Goal: Task Accomplishment & Management: Complete application form

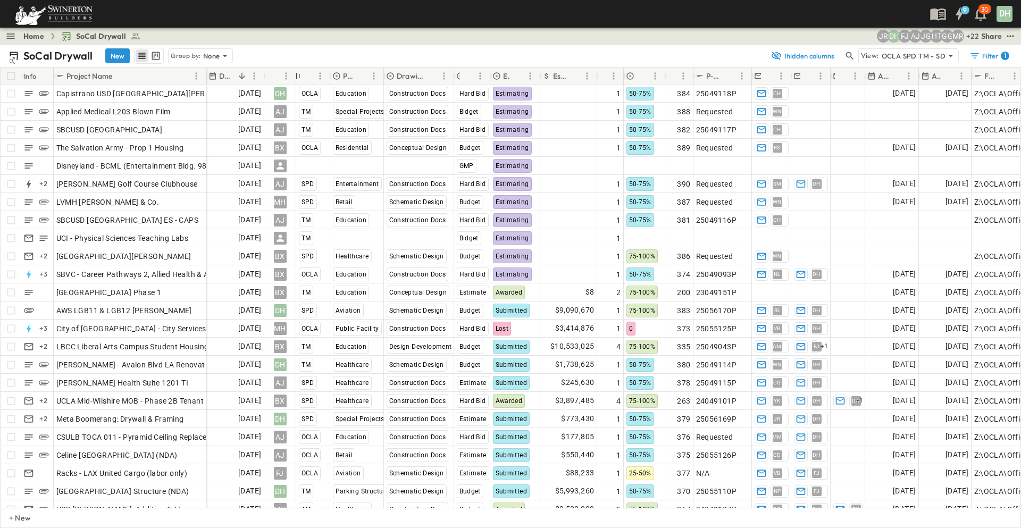
drag, startPoint x: 316, startPoint y: 72, endPoint x: 295, endPoint y: 76, distance: 21.6
click at [295, 76] on div "Owner" at bounding box center [296, 76] width 11 height 30
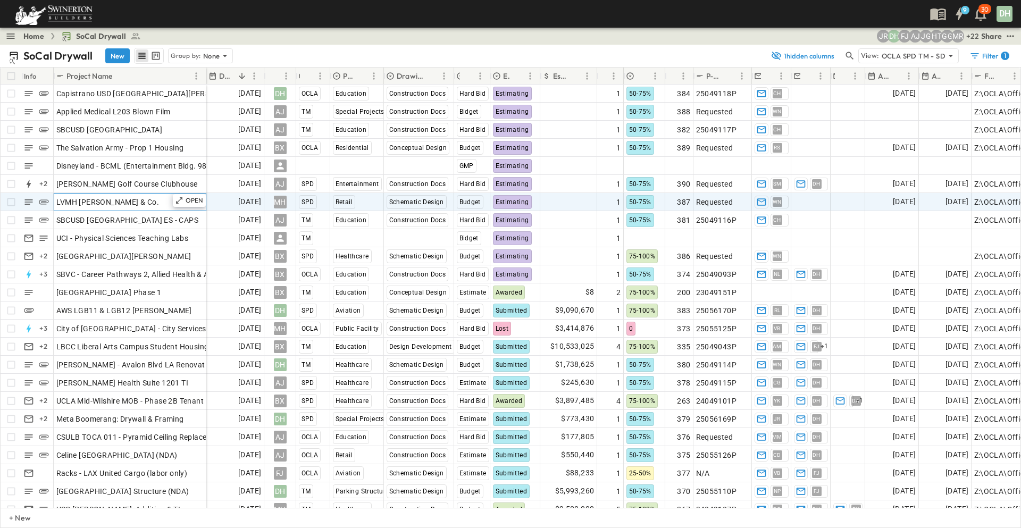
click at [139, 203] on div "LVMH [PERSON_NAME] & Co." at bounding box center [129, 202] width 147 height 15
drag, startPoint x: 105, startPoint y: 200, endPoint x: 134, endPoint y: 197, distance: 28.9
click at [134, 197] on input "**********" at bounding box center [129, 201] width 151 height 13
type input "**********"
click at [847, 204] on span "Add Project Manager" at bounding box center [870, 202] width 74 height 11
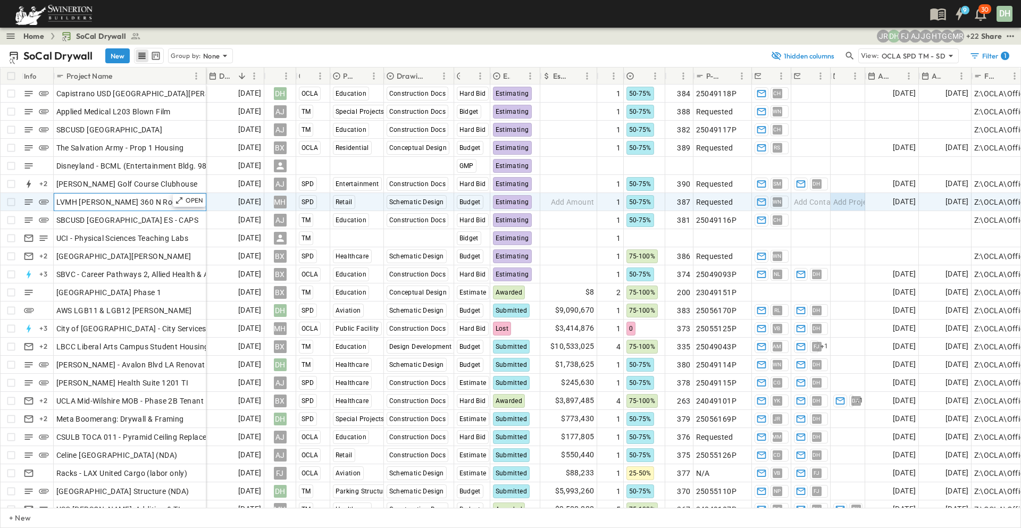
click at [153, 200] on span "LVMH [PERSON_NAME] 360 N Rodeo Core & Shell" at bounding box center [142, 202] width 172 height 11
drag, startPoint x: 196, startPoint y: 201, endPoint x: 53, endPoint y: 203, distance: 143.6
click at [53, 203] on div "**********" at bounding box center [104, 202] width 206 height 18
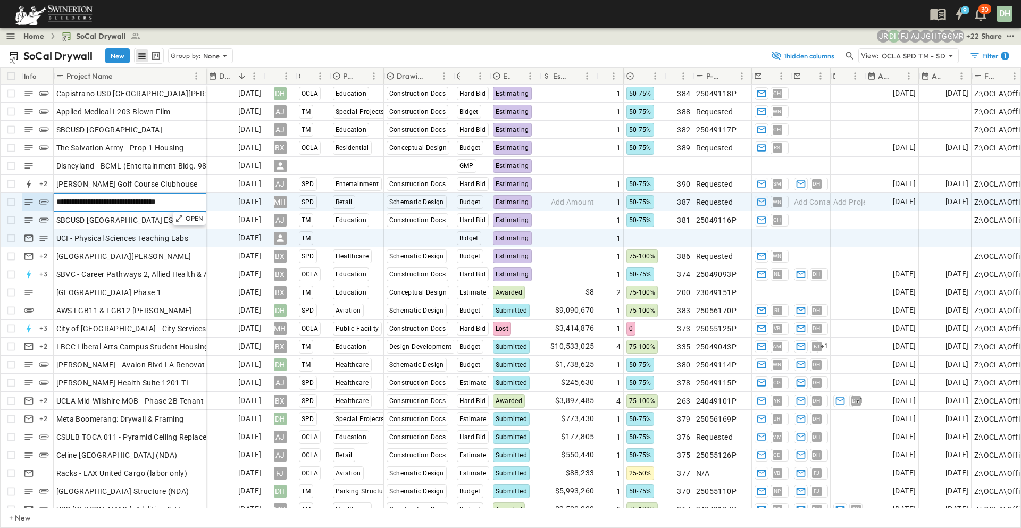
click at [172, 228] on div "OPEN SBCUSD [GEOGRAPHIC_DATA] ES - CAPS" at bounding box center [130, 220] width 152 height 17
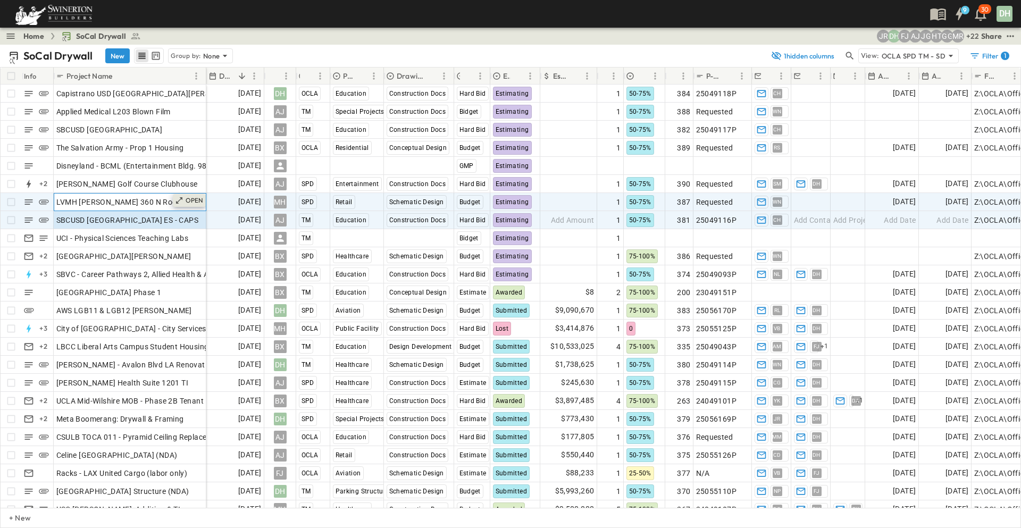
click at [193, 200] on p "OPEN" at bounding box center [195, 200] width 18 height 9
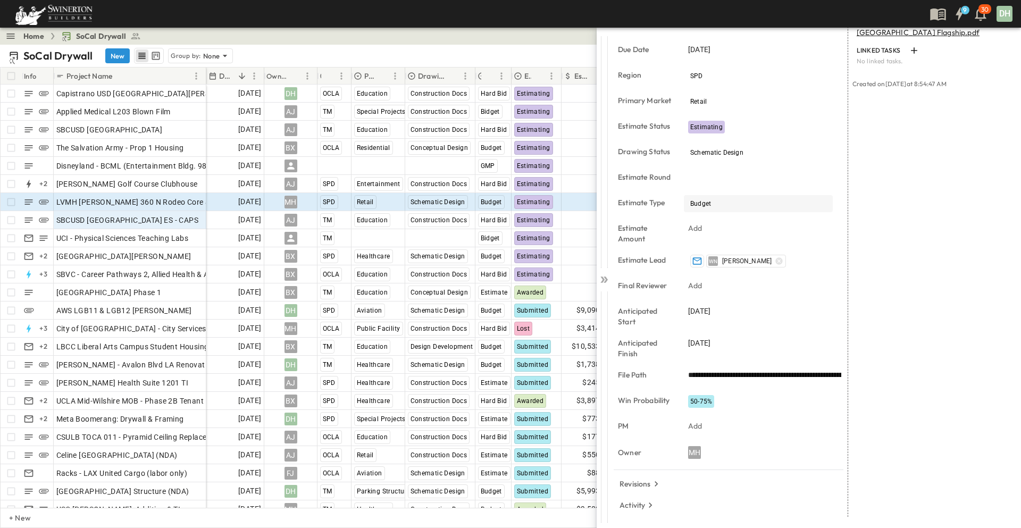
scroll to position [157, 0]
click at [740, 378] on input "**********" at bounding box center [764, 374] width 153 height 15
click at [745, 375] on input "**********" at bounding box center [764, 374] width 153 height 15
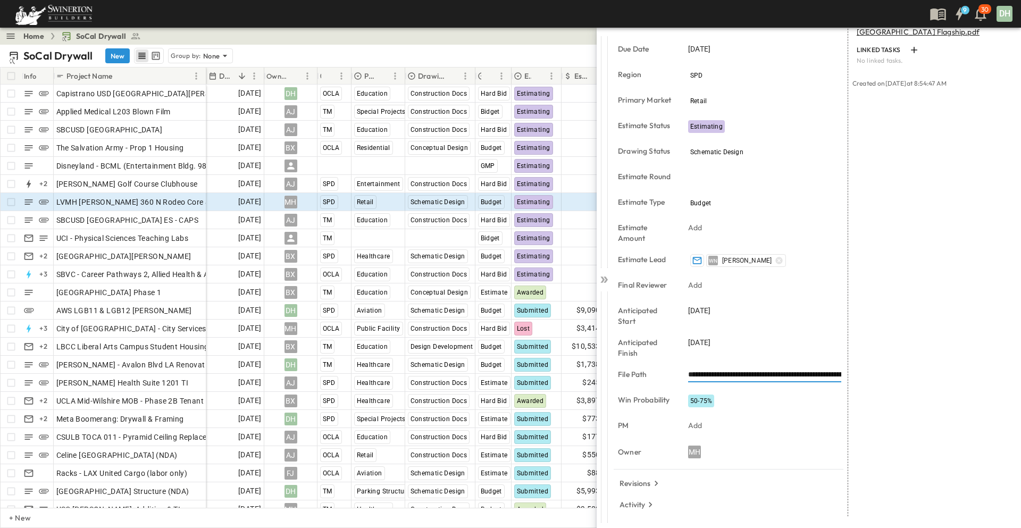
paste input "**********"
type input "**********"
click at [912, 326] on div "LINKED EMAILS No linked emails. ATTACHMENTS SCSPDG Job Start for Cosential - CM…" at bounding box center [930, 235] width 164 height 562
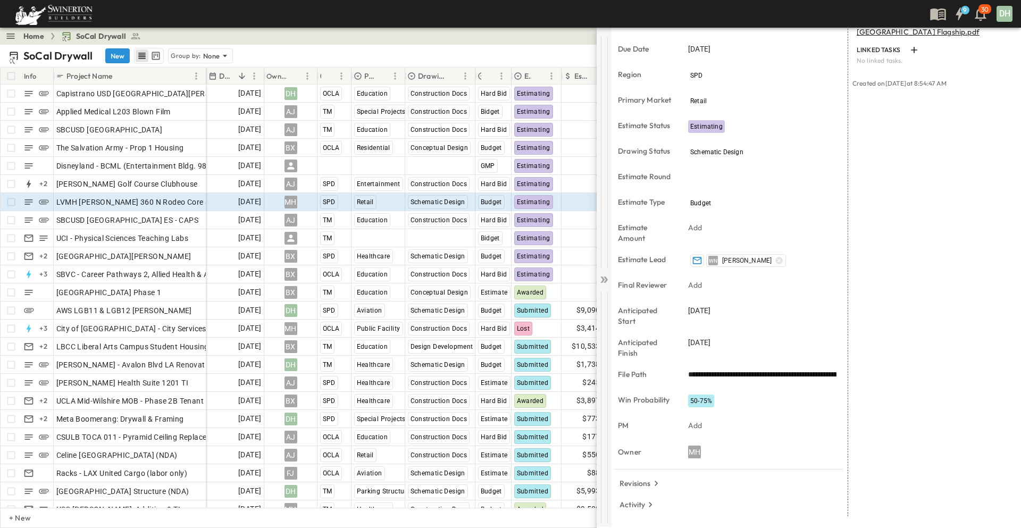
click at [605, 280] on icon at bounding box center [604, 279] width 11 height 11
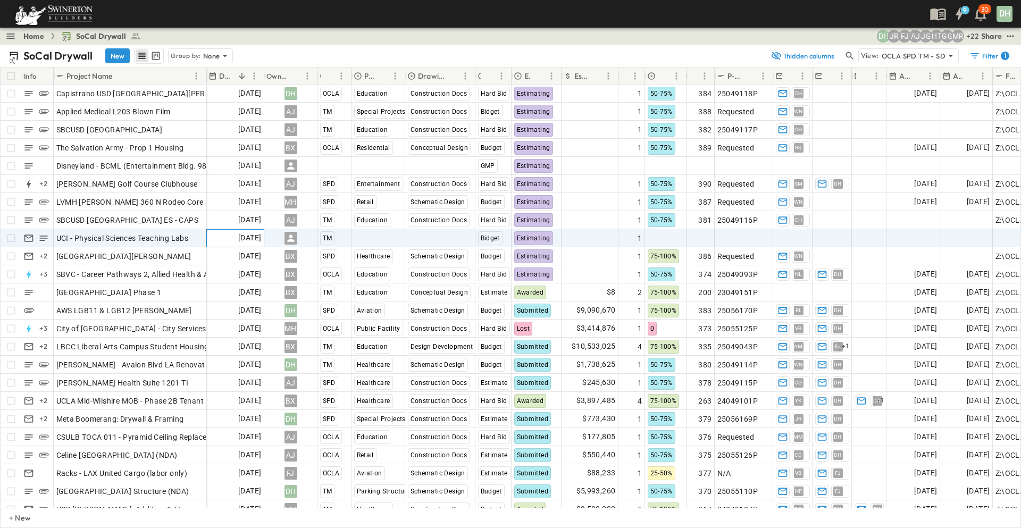
click at [240, 241] on span "[DATE]" at bounding box center [249, 238] width 23 height 12
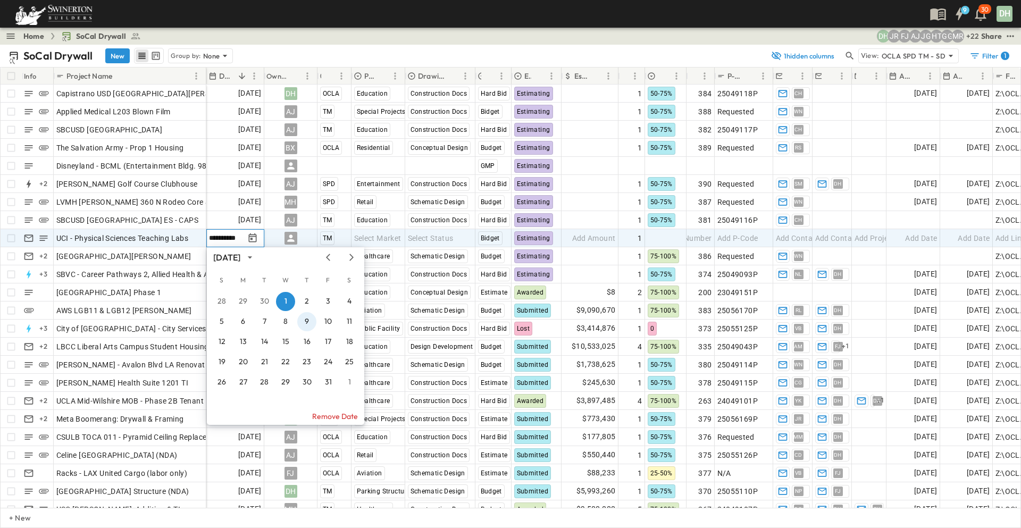
click at [308, 320] on button "9" at bounding box center [306, 321] width 19 height 19
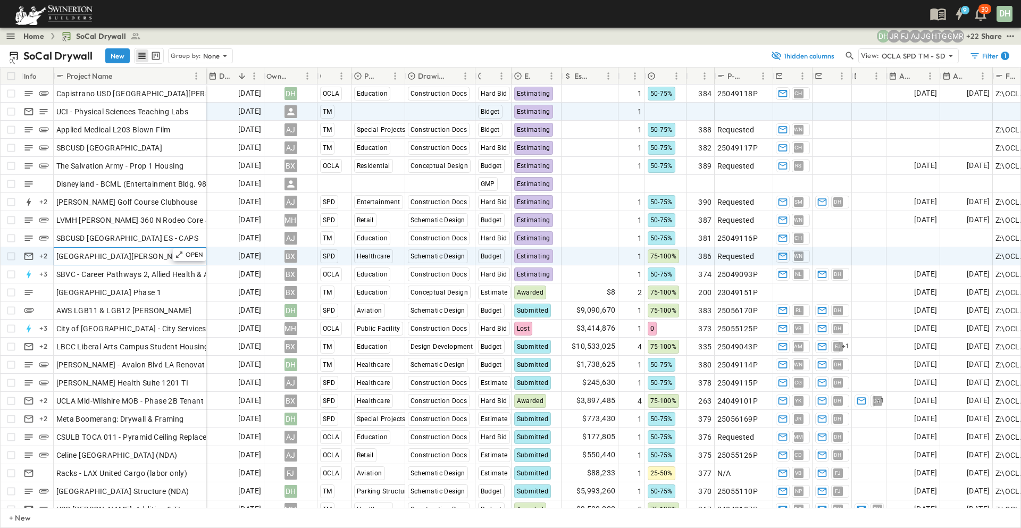
click at [149, 258] on span "[GEOGRAPHIC_DATA][PERSON_NAME]" at bounding box center [123, 256] width 135 height 11
click at [727, 256] on span "Requested" at bounding box center [735, 256] width 37 height 11
type input "*********"
click at [115, 54] on button "New" at bounding box center [117, 55] width 24 height 15
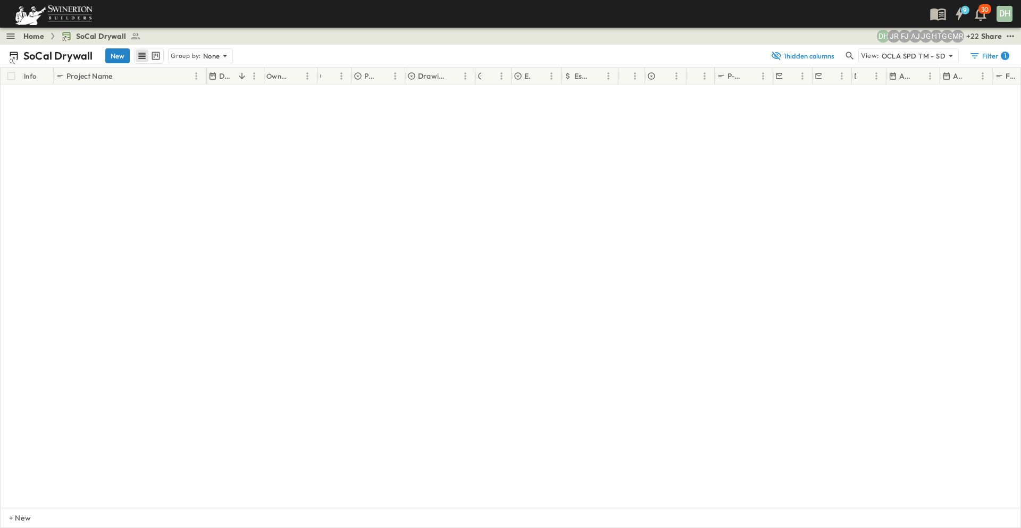
scroll to position [4394, 0]
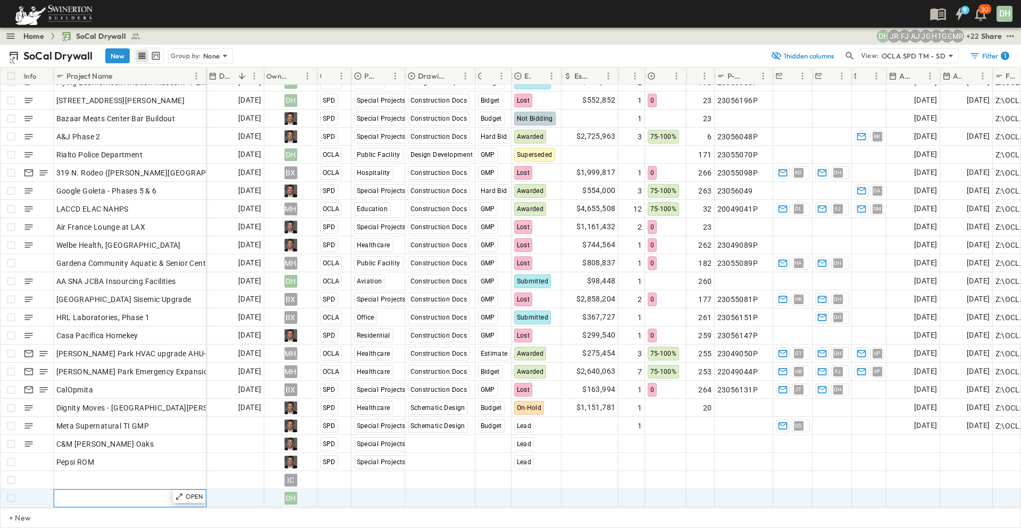
click at [106, 491] on div "Add Name" at bounding box center [129, 498] width 147 height 15
click at [235, 493] on span "Add Date" at bounding box center [245, 498] width 32 height 11
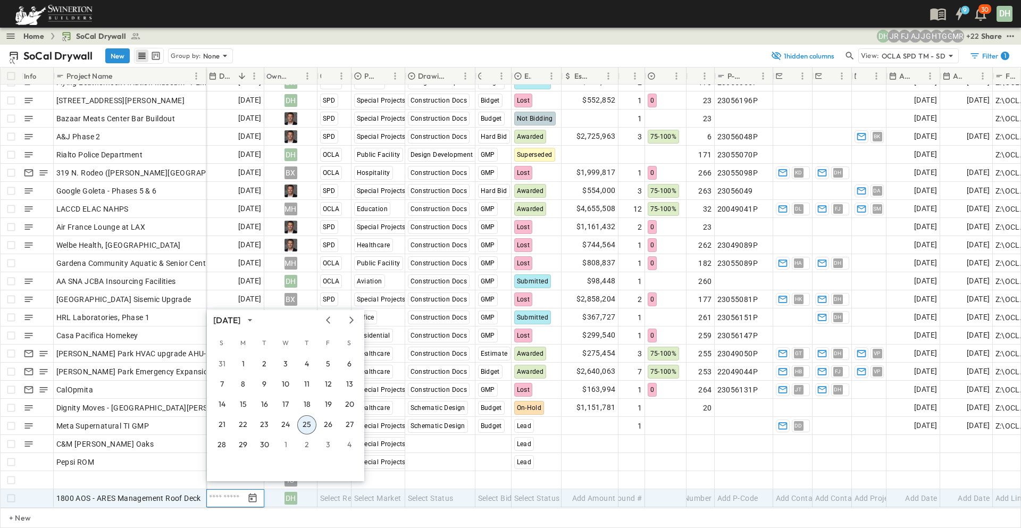
scroll to position [4395, 0]
click at [354, 322] on icon "Next month" at bounding box center [351, 320] width 13 height 9
click at [285, 384] on button "8" at bounding box center [285, 384] width 19 height 19
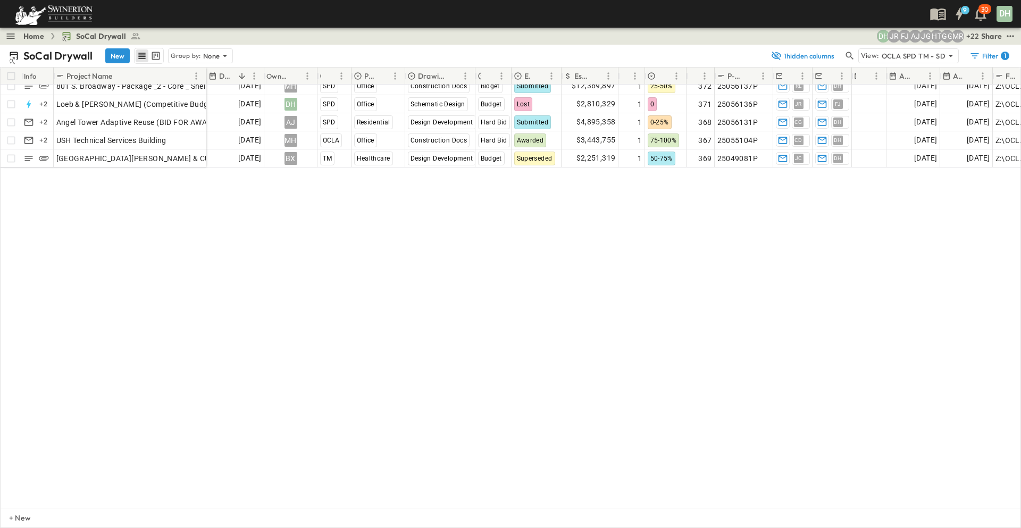
scroll to position [0, 0]
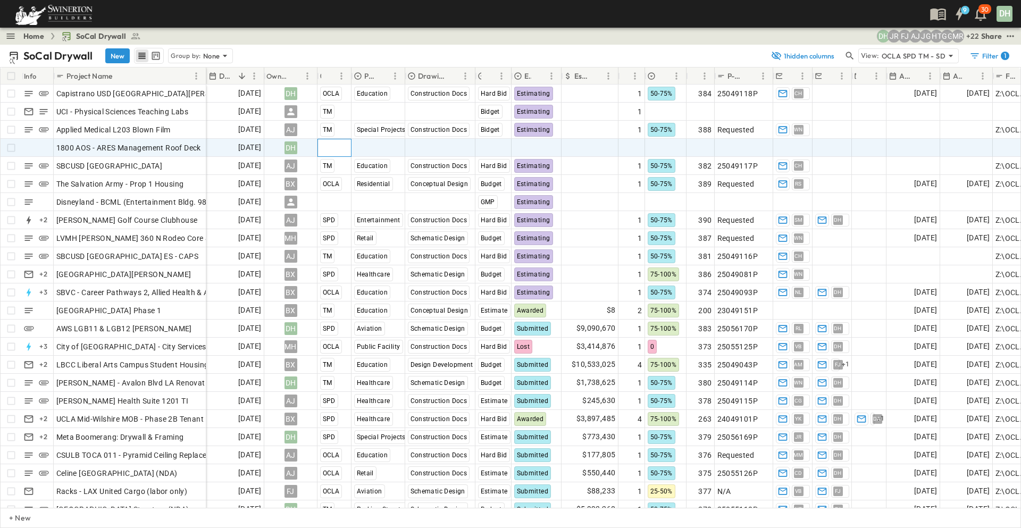
click at [329, 145] on span "Select Region" at bounding box center [343, 148] width 47 height 11
click at [334, 145] on input "text" at bounding box center [360, 148] width 77 height 14
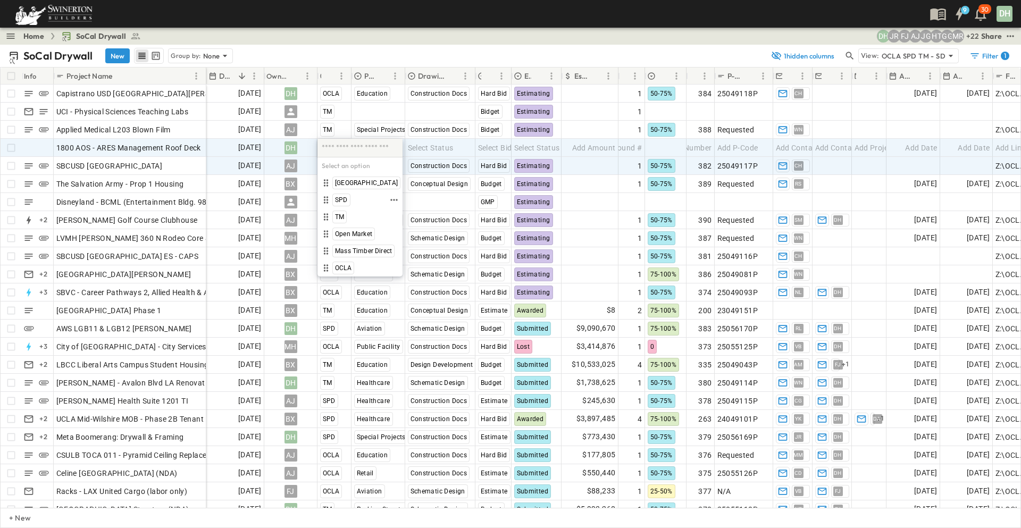
click at [336, 198] on span "SPD" at bounding box center [341, 200] width 13 height 9
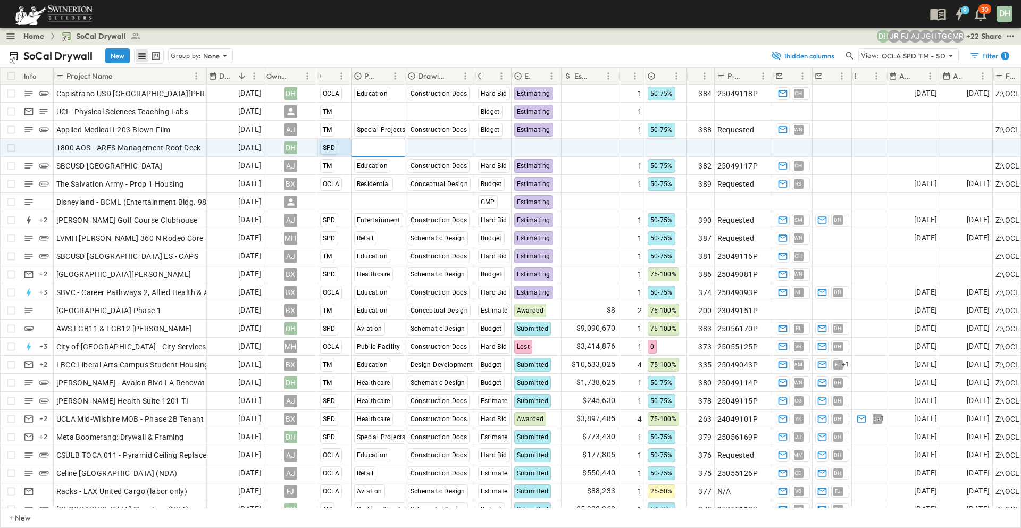
click at [383, 150] on span "Select Market" at bounding box center [377, 148] width 47 height 11
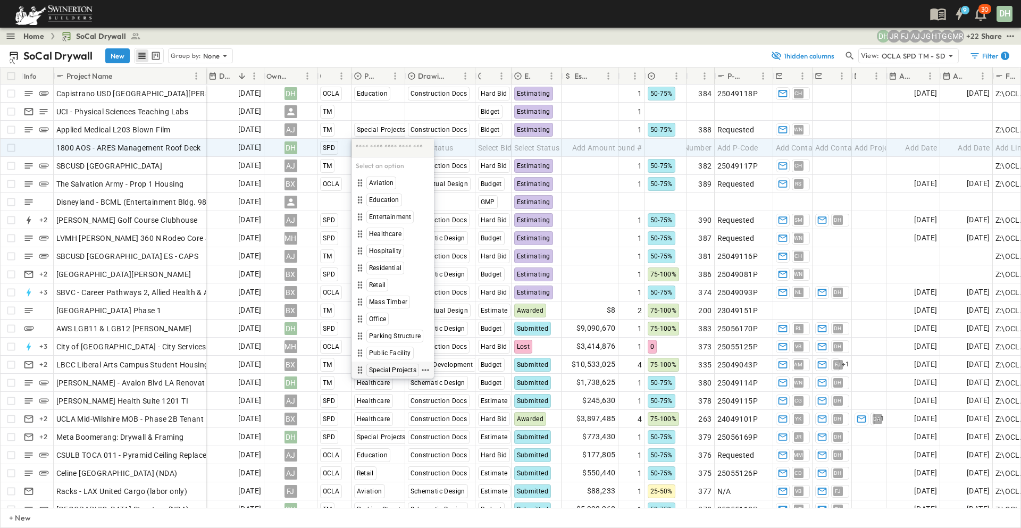
click at [386, 367] on span "Special Projects" at bounding box center [392, 370] width 47 height 9
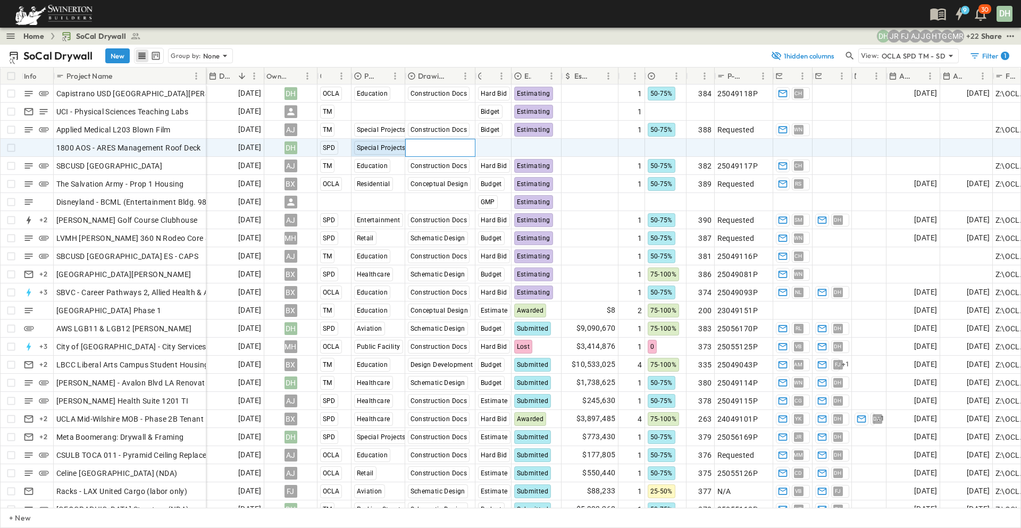
click at [434, 152] on span "Select Status" at bounding box center [431, 148] width 46 height 11
click at [500, 155] on div "Select Bid Type" at bounding box center [493, 147] width 35 height 17
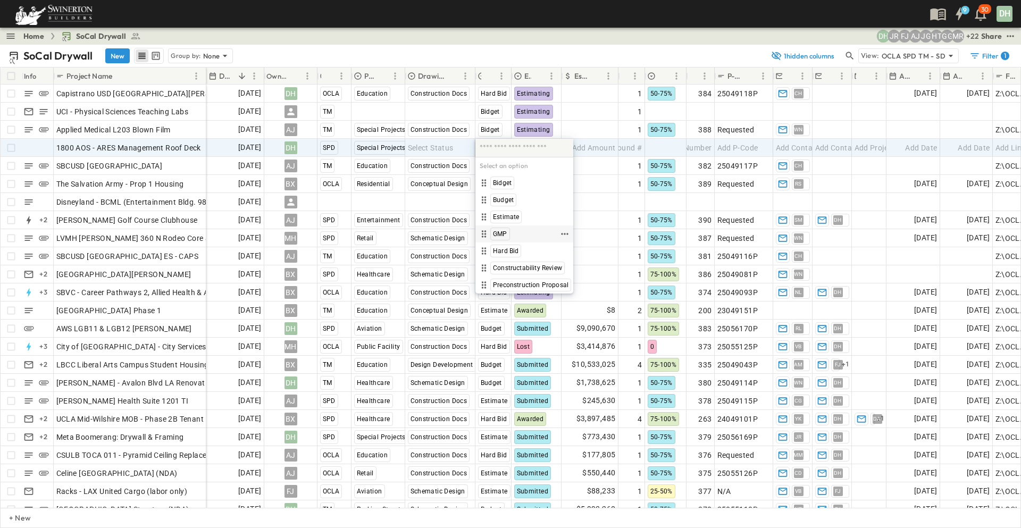
click at [504, 235] on span "GMP" at bounding box center [500, 234] width 14 height 9
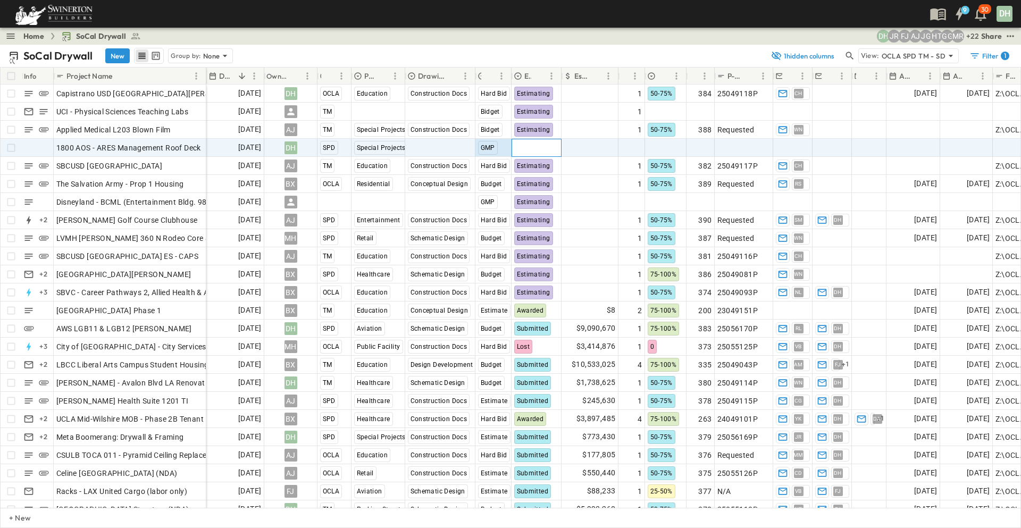
click at [535, 153] on span "Select Status" at bounding box center [537, 148] width 46 height 11
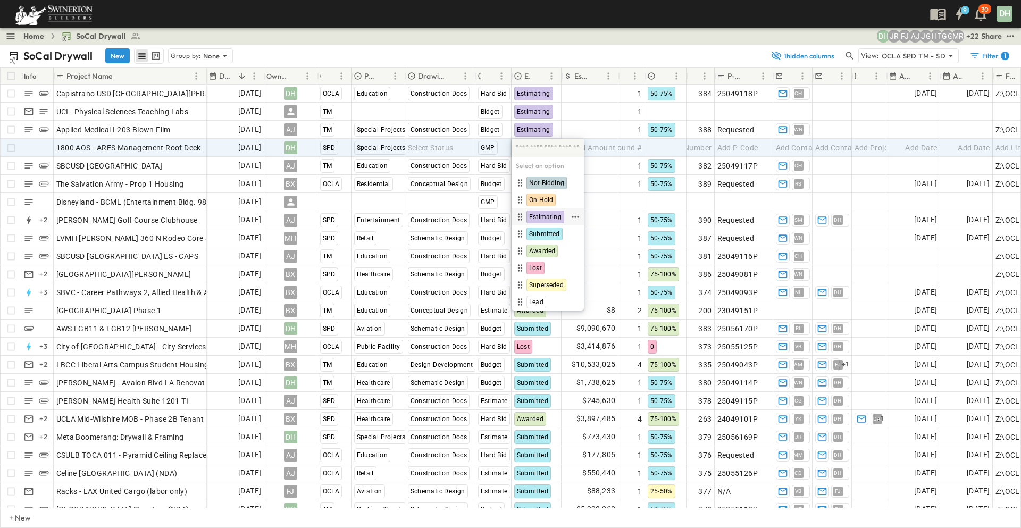
click at [544, 216] on span "Estimating" at bounding box center [545, 217] width 32 height 9
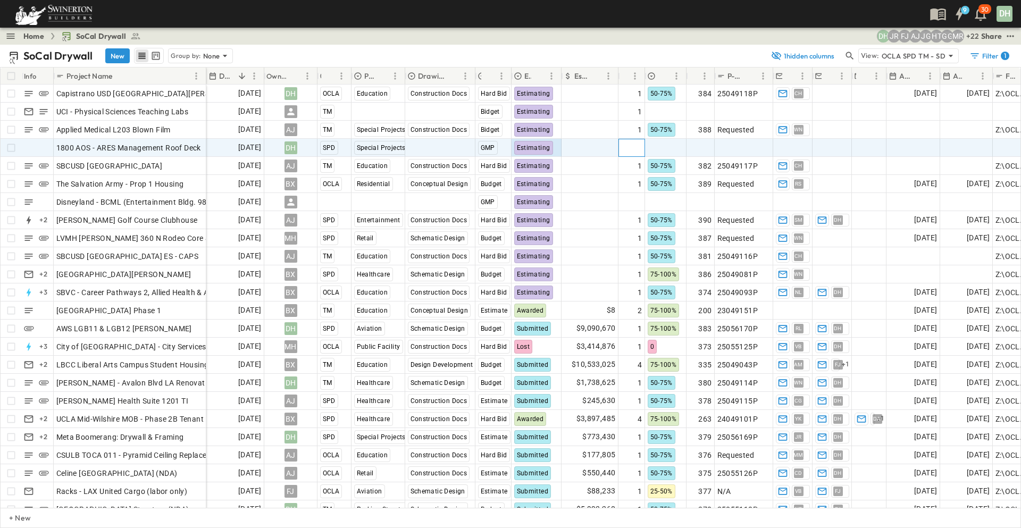
click at [625, 147] on span "Add Round #" at bounding box center [619, 148] width 45 height 11
type input "*"
click at [641, 144] on input "*" at bounding box center [631, 147] width 25 height 13
click at [656, 148] on div at bounding box center [666, 147] width 40 height 17
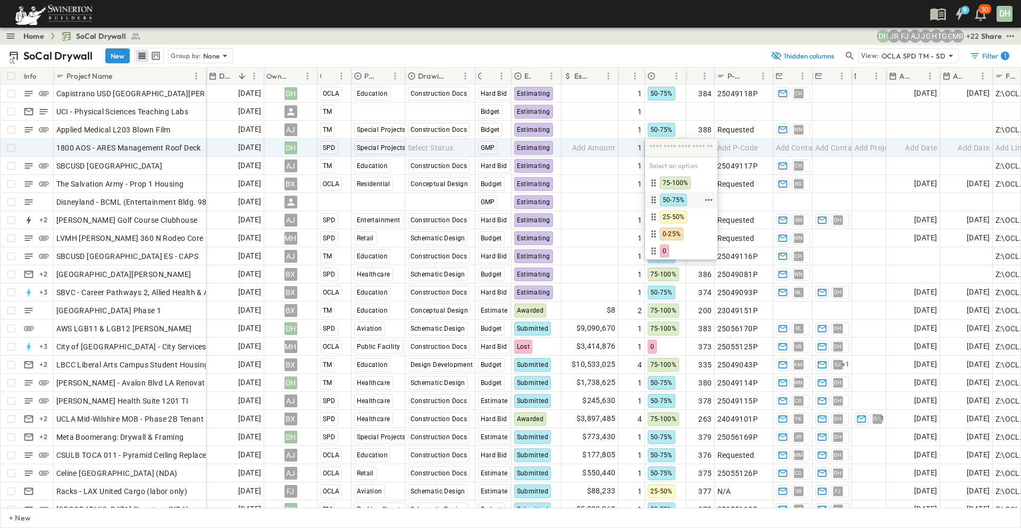
click at [673, 199] on span "50-75%" at bounding box center [674, 200] width 22 height 9
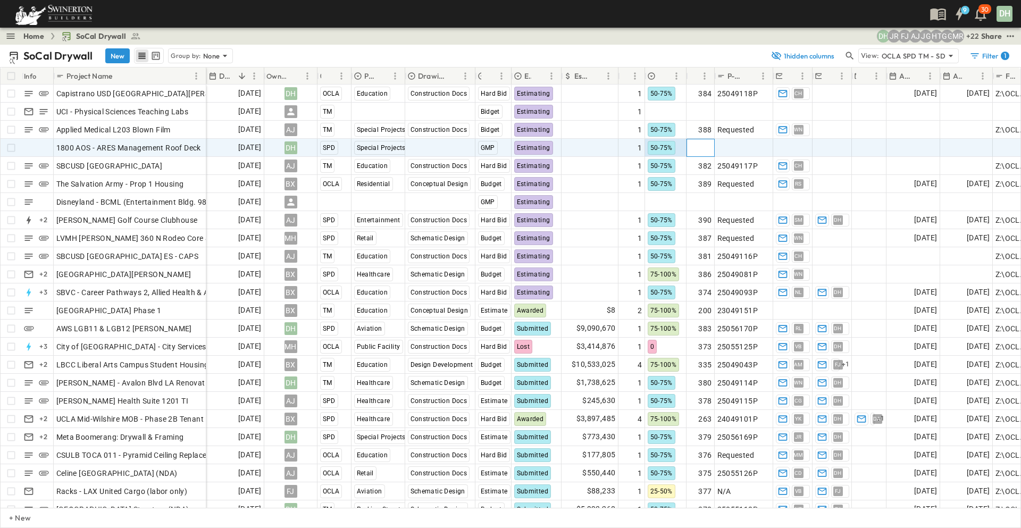
click at [706, 149] on span "Add Number" at bounding box center [690, 148] width 44 height 11
type input "***"
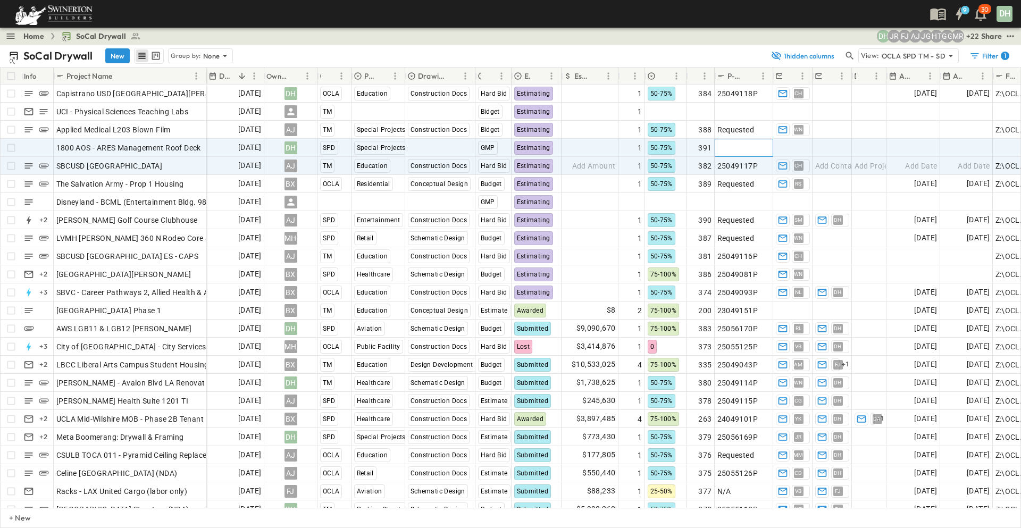
click at [739, 153] on div "Add P-Code" at bounding box center [743, 147] width 53 height 15
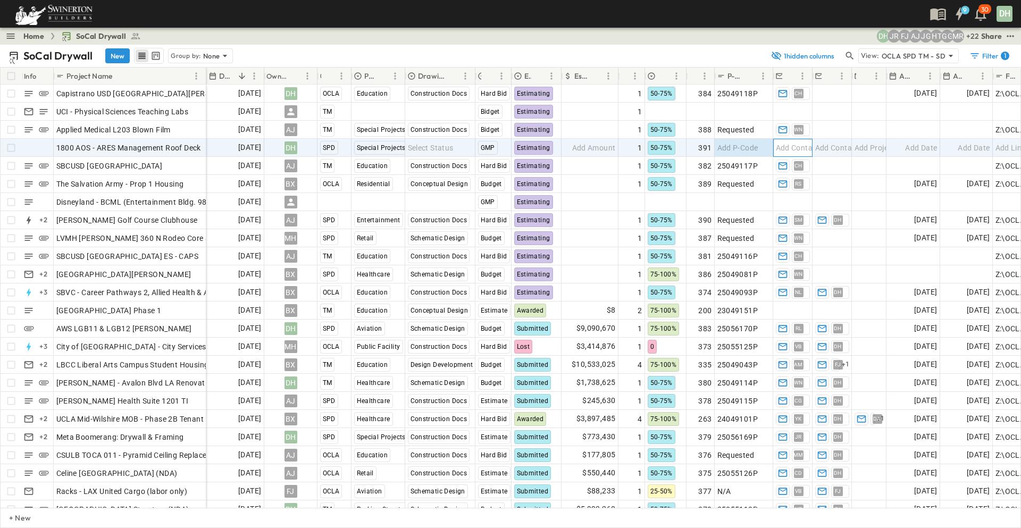
click at [799, 146] on span "Add Contact" at bounding box center [798, 148] width 44 height 11
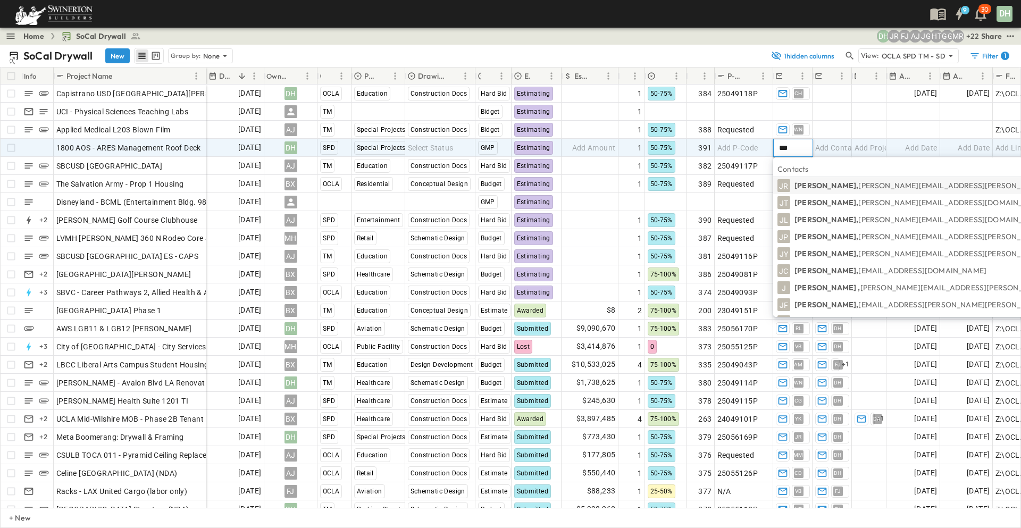
type input "***"
click at [834, 180] on p "[PERSON_NAME], [PERSON_NAME][EMAIL_ADDRESS][PERSON_NAME][PERSON_NAME][DOMAIN_NA…" at bounding box center [980, 185] width 373 height 11
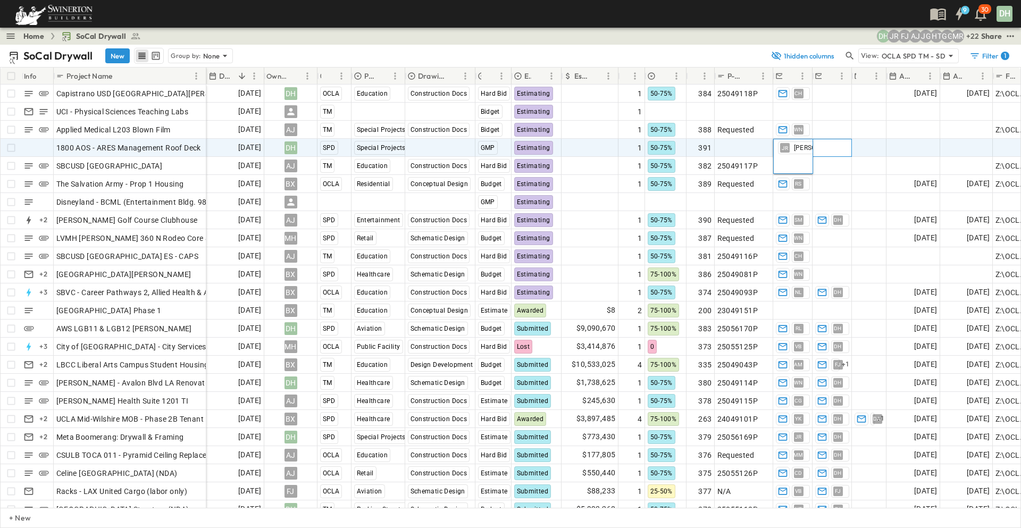
click at [849, 143] on span "Add Contact" at bounding box center [837, 148] width 44 height 11
click at [871, 145] on span "Add Project Manager" at bounding box center [892, 148] width 74 height 11
click at [909, 150] on span "Add Date" at bounding box center [921, 148] width 32 height 11
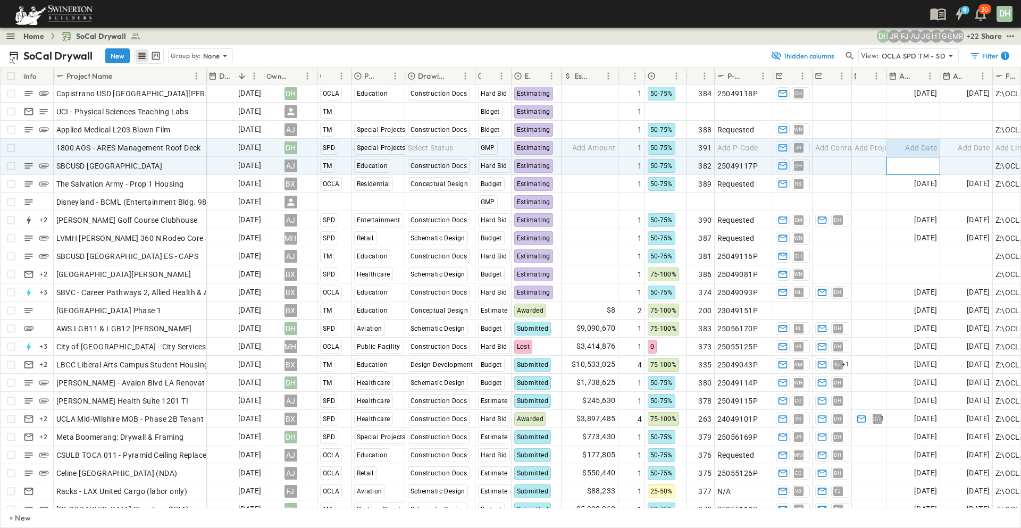
click at [909, 158] on div "Add Date" at bounding box center [913, 165] width 53 height 17
click at [909, 147] on span "Add Date" at bounding box center [921, 148] width 32 height 11
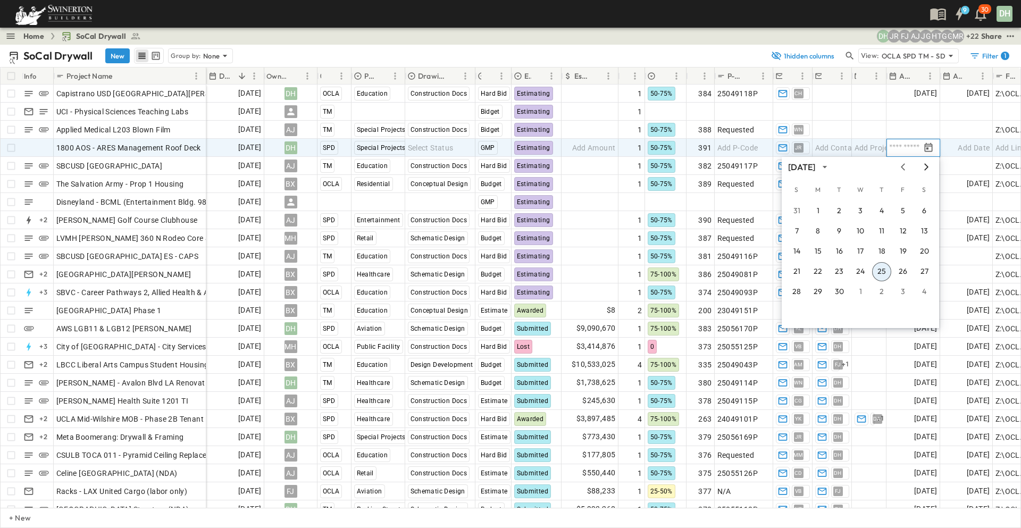
click at [926, 169] on icon "Next month" at bounding box center [926, 166] width 4 height 7
click at [818, 210] on button "1" at bounding box center [817, 211] width 19 height 19
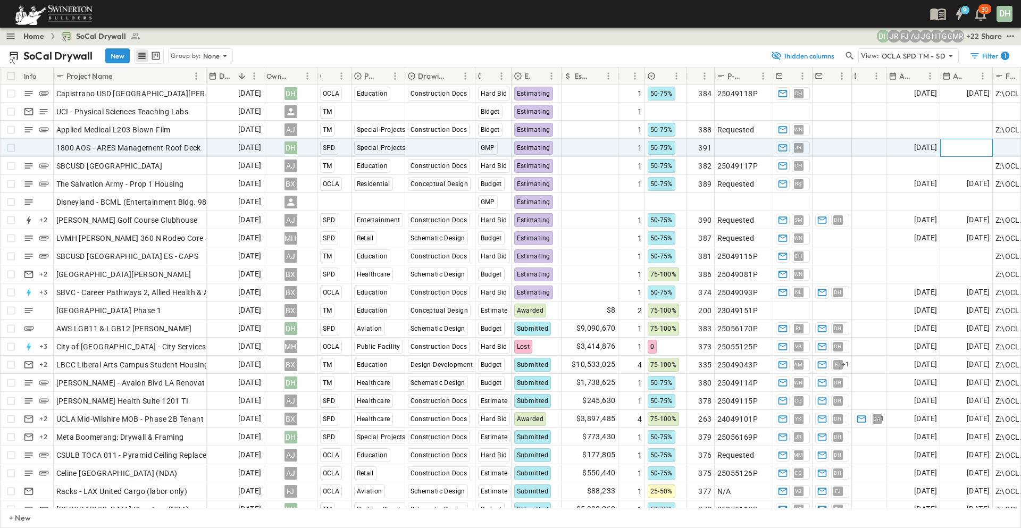
click at [960, 149] on span "Add Date" at bounding box center [974, 148] width 32 height 11
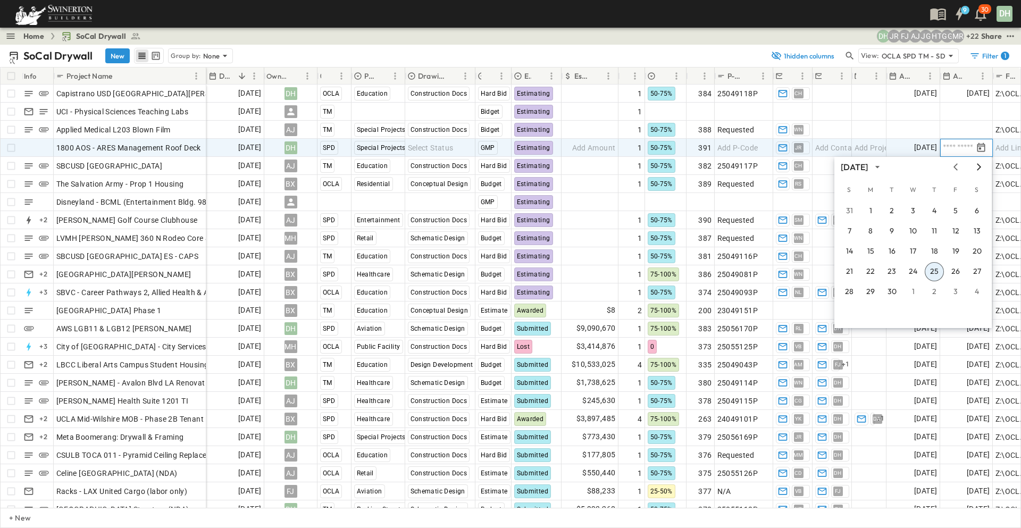
click at [977, 164] on icon "Next month" at bounding box center [979, 167] width 13 height 9
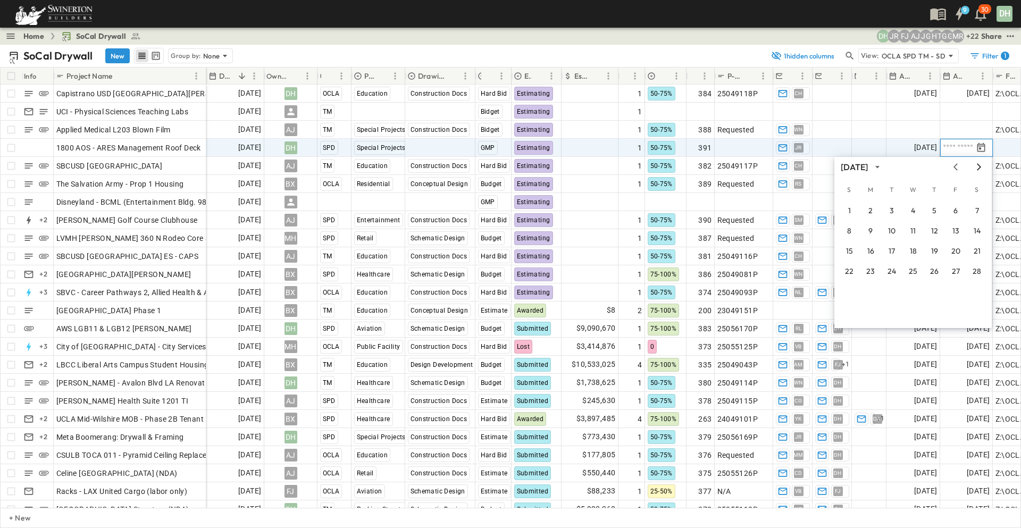
click at [977, 164] on icon "Next month" at bounding box center [979, 167] width 13 height 9
click at [872, 233] on button "4" at bounding box center [870, 231] width 19 height 19
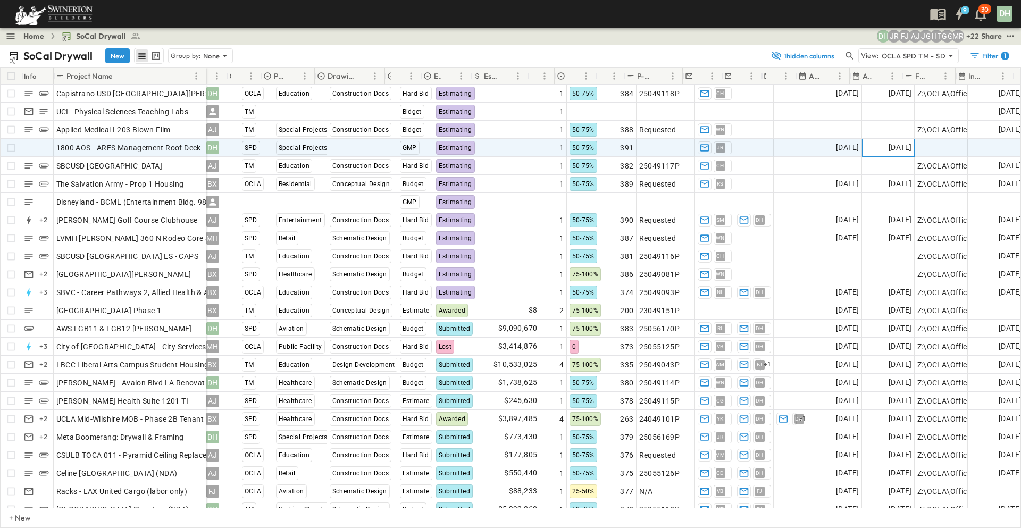
scroll to position [0, 90]
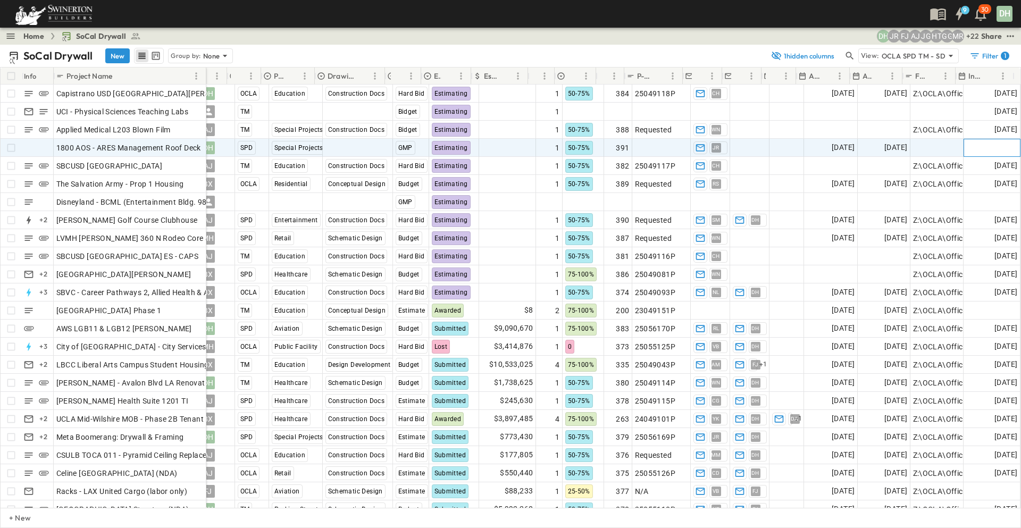
click at [991, 145] on span "Add Date" at bounding box center [1001, 148] width 32 height 11
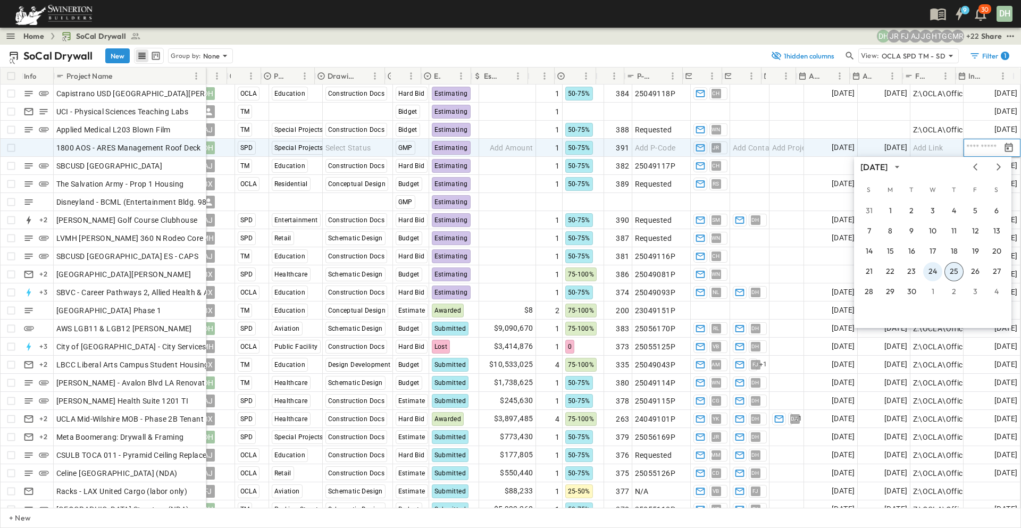
click at [935, 272] on button "24" at bounding box center [932, 271] width 19 height 19
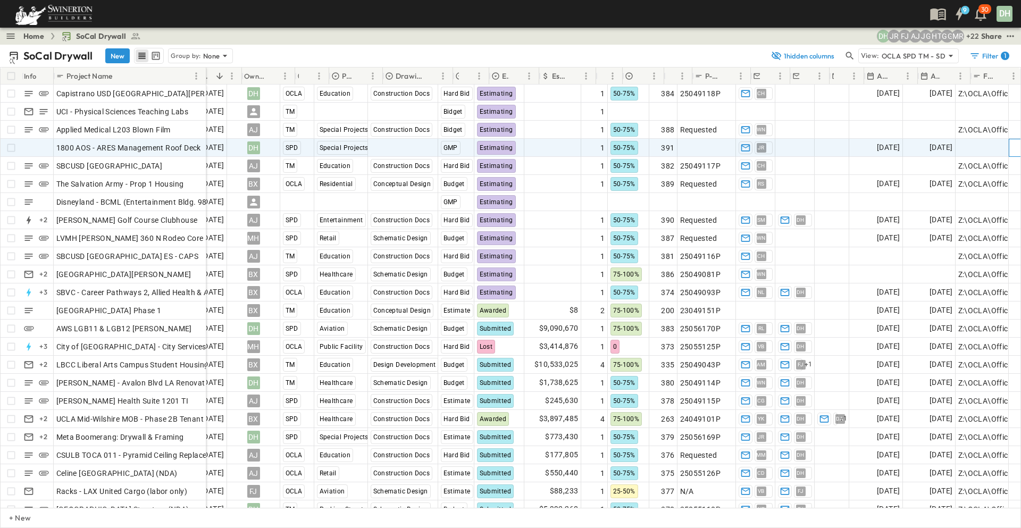
scroll to position [0, 0]
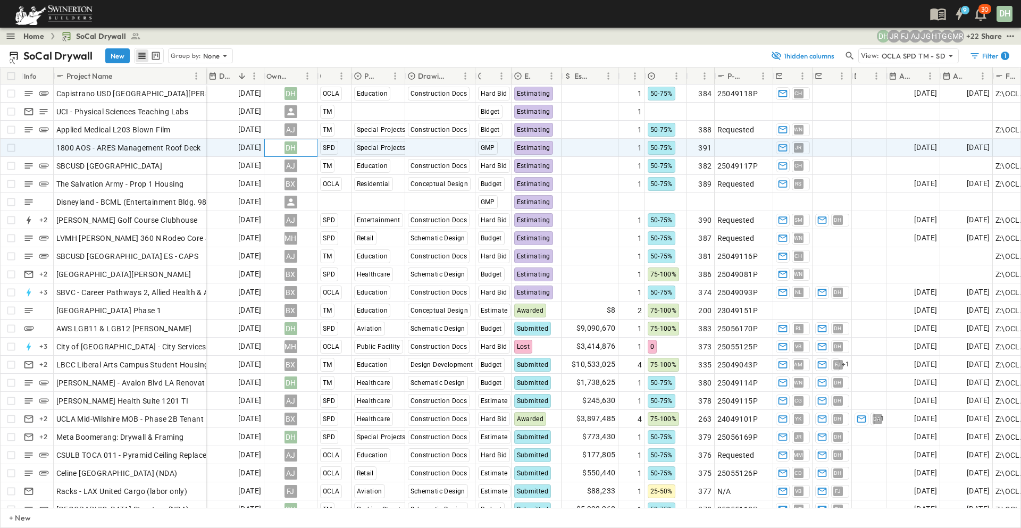
click at [291, 149] on div "DH" at bounding box center [291, 147] width 13 height 13
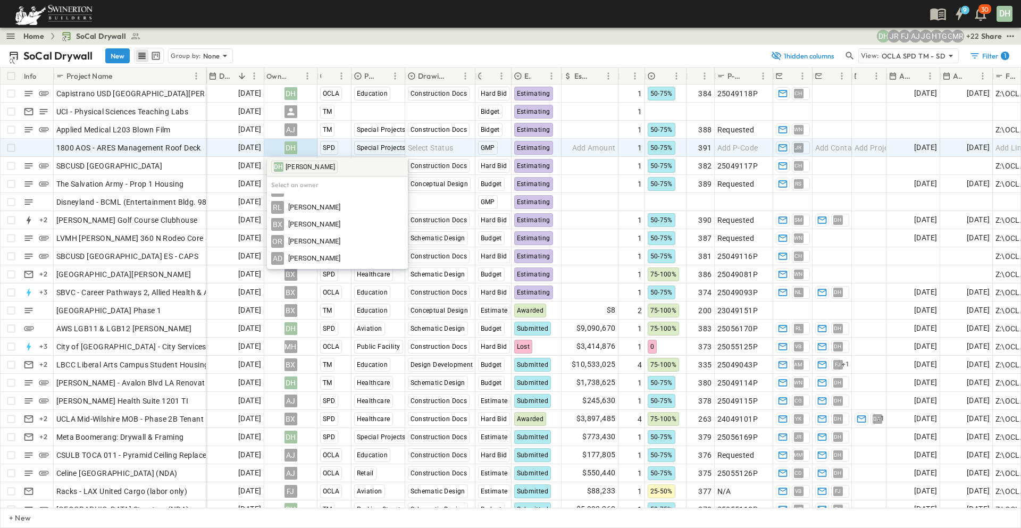
scroll to position [452, 0]
click at [289, 257] on span "TBD" at bounding box center [295, 261] width 14 height 10
click at [600, 148] on span "Add Amount" at bounding box center [594, 148] width 44 height 11
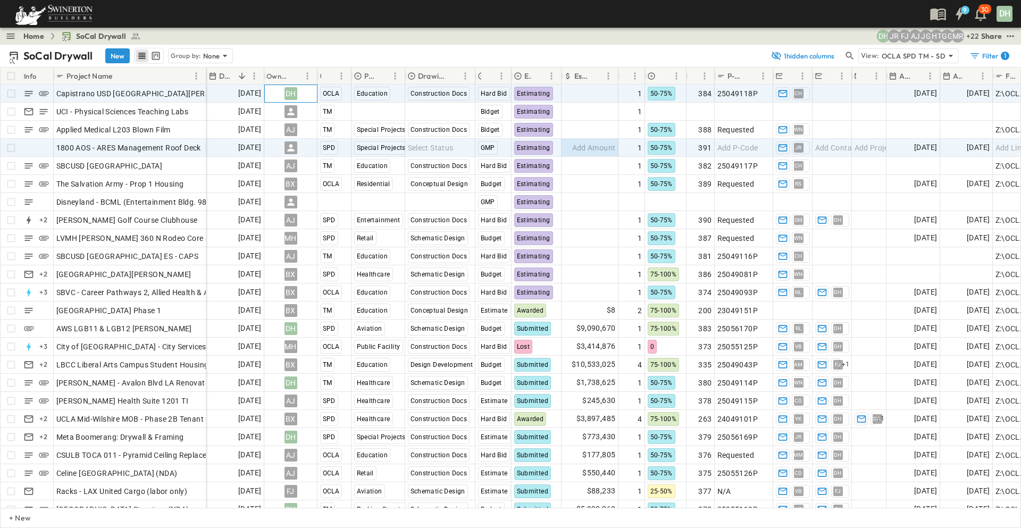
click at [292, 93] on div "DH" at bounding box center [291, 93] width 13 height 13
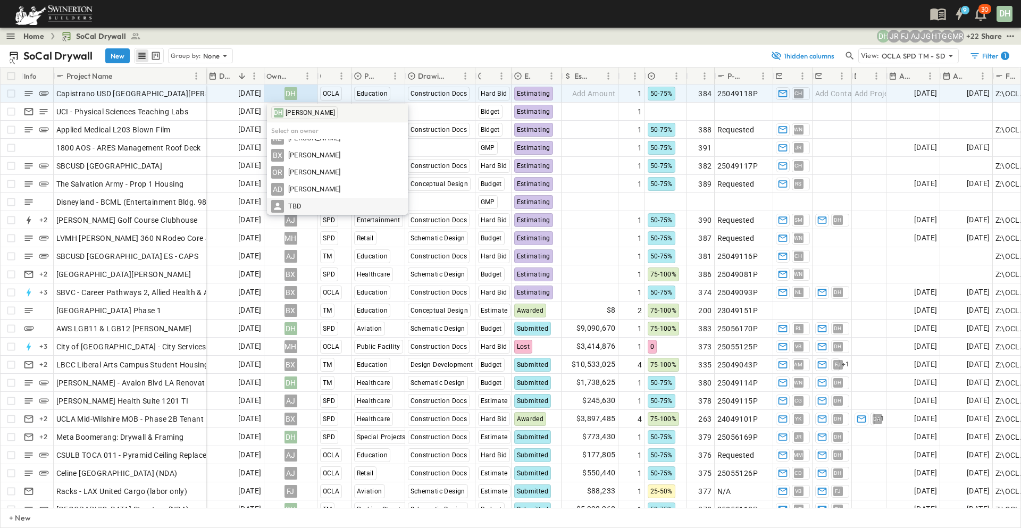
click at [292, 207] on span "TBD" at bounding box center [295, 207] width 14 height 10
click at [588, 94] on span "Add Amount" at bounding box center [594, 93] width 44 height 11
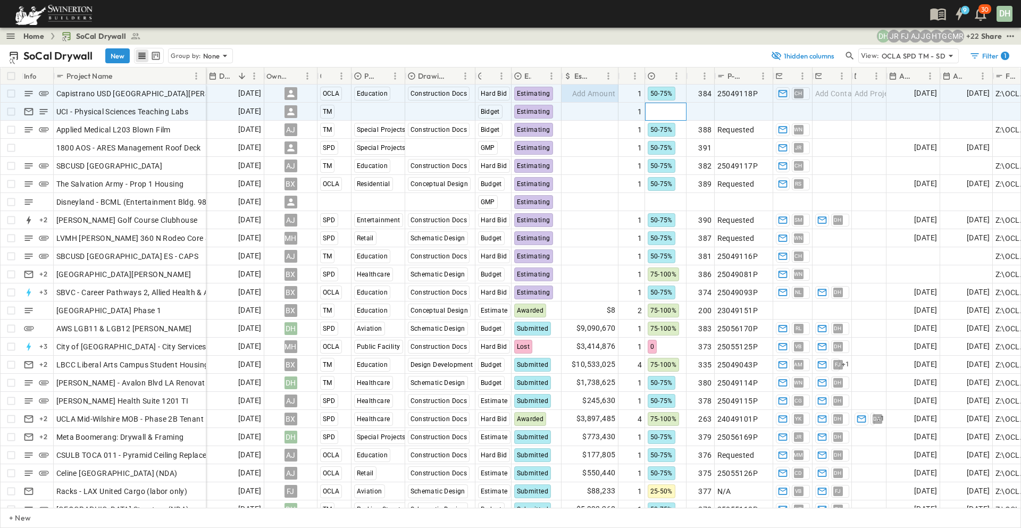
click at [673, 116] on div at bounding box center [666, 111] width 40 height 17
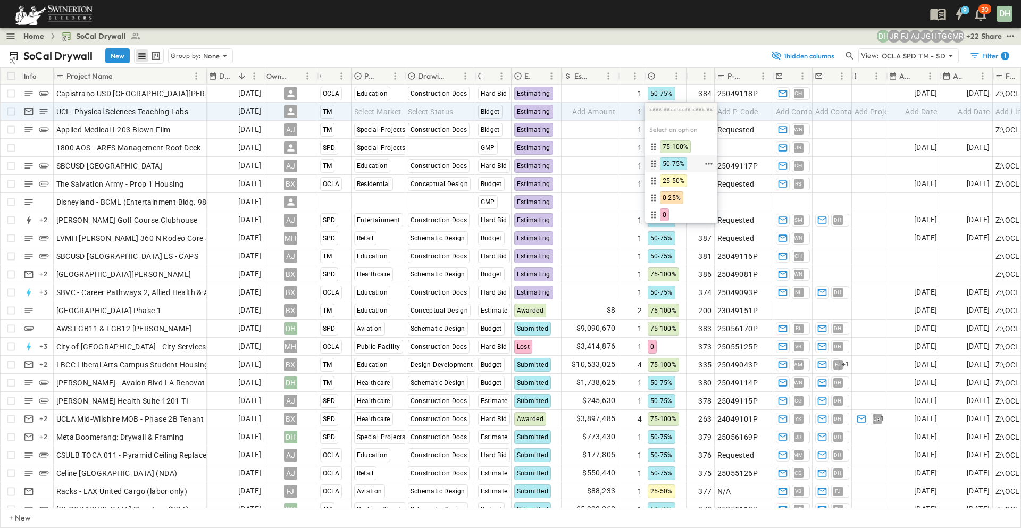
click at [672, 168] on span "50-75%" at bounding box center [674, 164] width 22 height 9
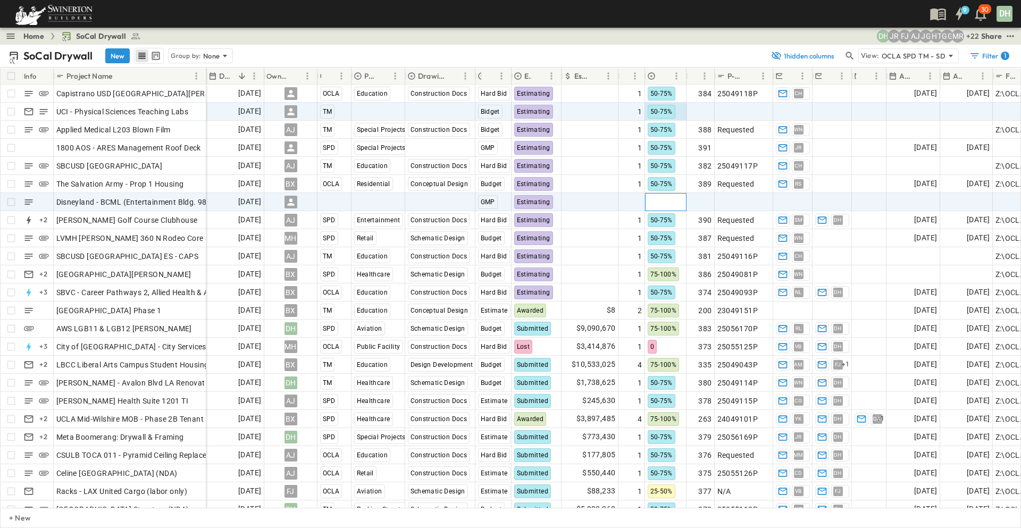
click at [672, 203] on div at bounding box center [666, 202] width 40 height 17
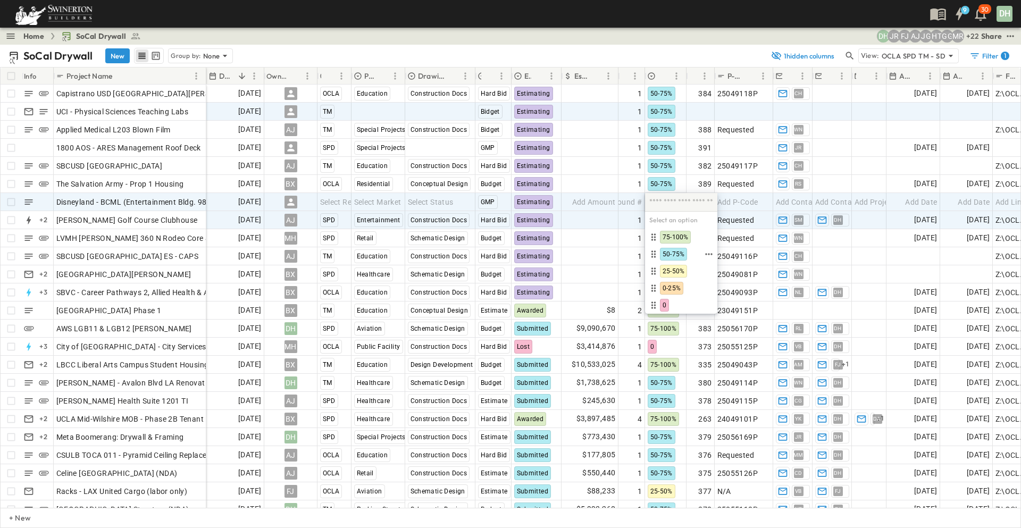
drag, startPoint x: 675, startPoint y: 256, endPoint x: 695, endPoint y: 225, distance: 37.0
click at [676, 256] on span "50-75%" at bounding box center [674, 254] width 22 height 9
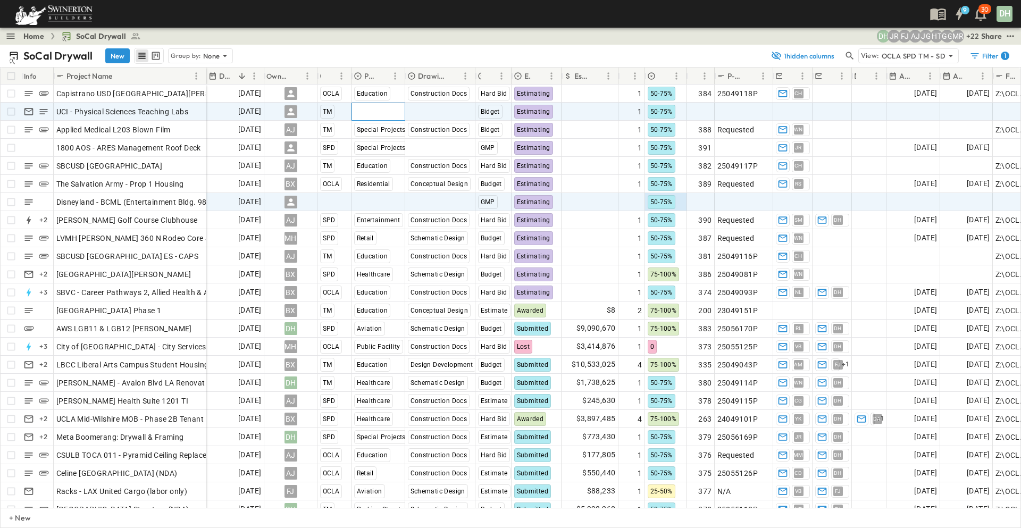
click at [395, 108] on span "Select Market" at bounding box center [377, 111] width 47 height 11
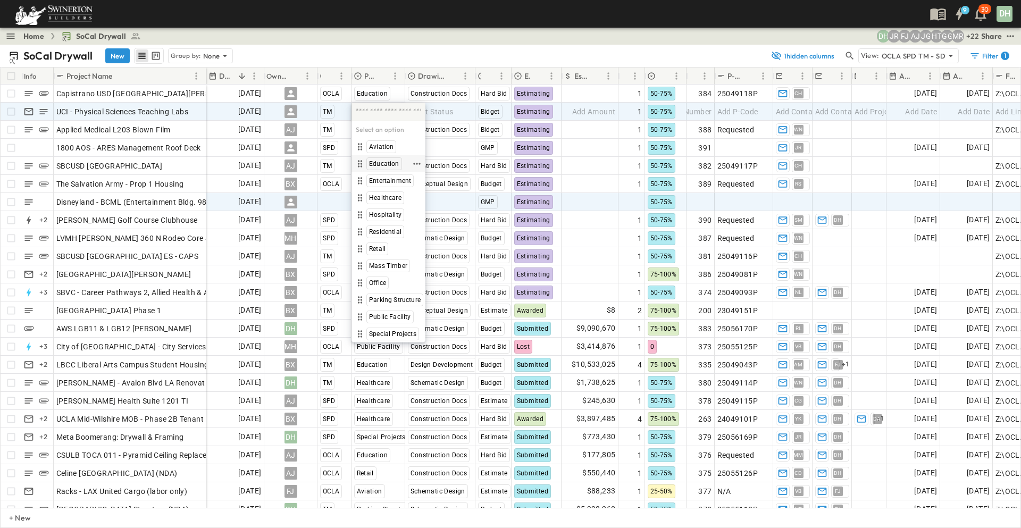
click at [386, 166] on span "Education" at bounding box center [384, 164] width 30 height 9
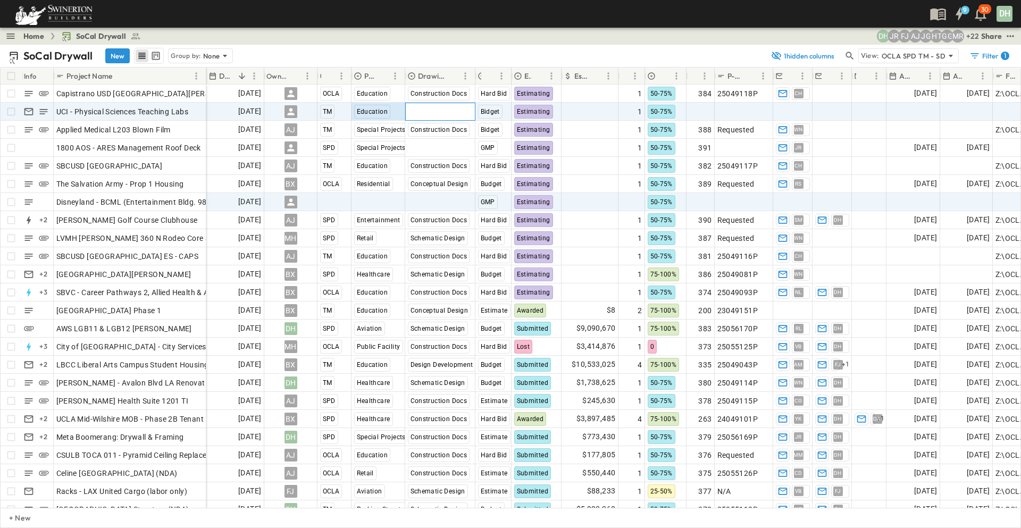
click at [432, 114] on span "Select Status" at bounding box center [431, 111] width 46 height 11
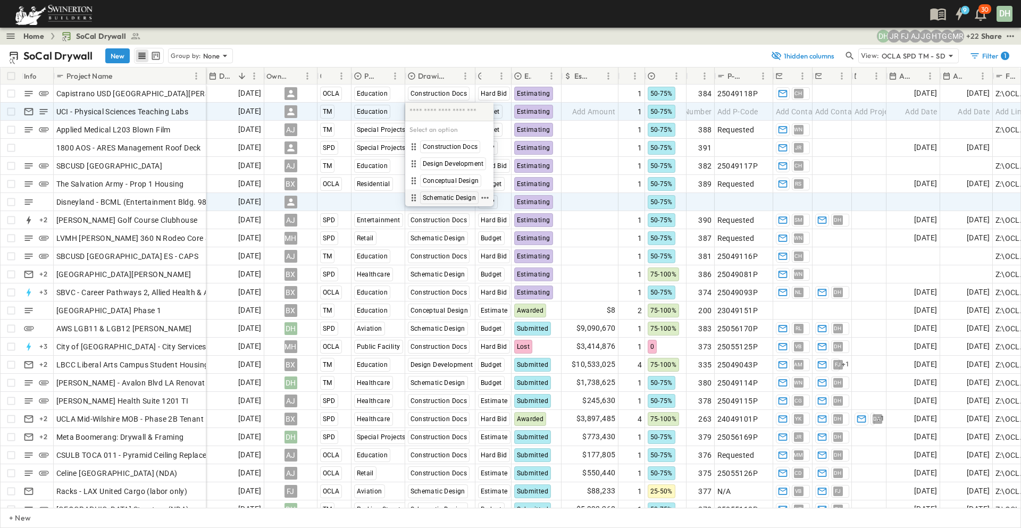
click at [436, 200] on span "Schematic Design" at bounding box center [449, 198] width 53 height 9
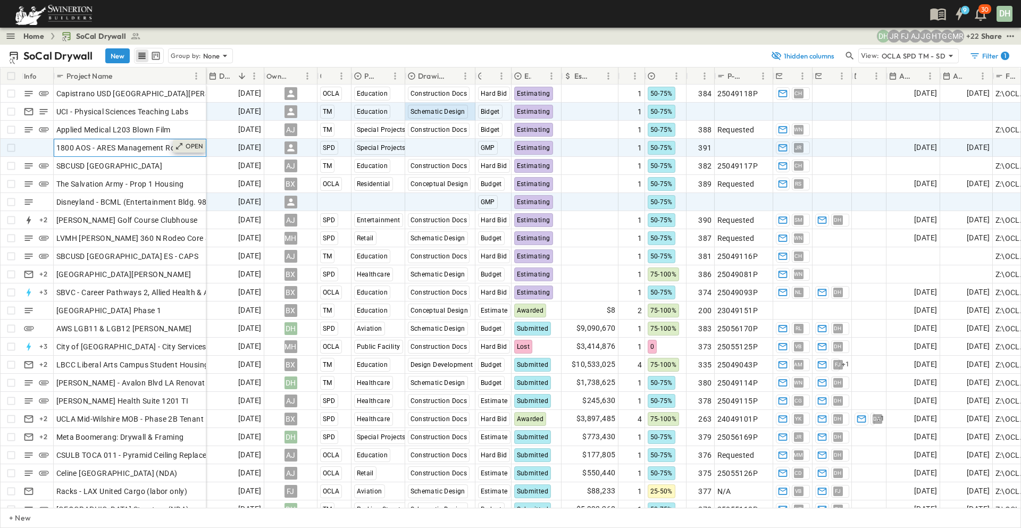
click at [193, 145] on p "OPEN" at bounding box center [195, 146] width 18 height 9
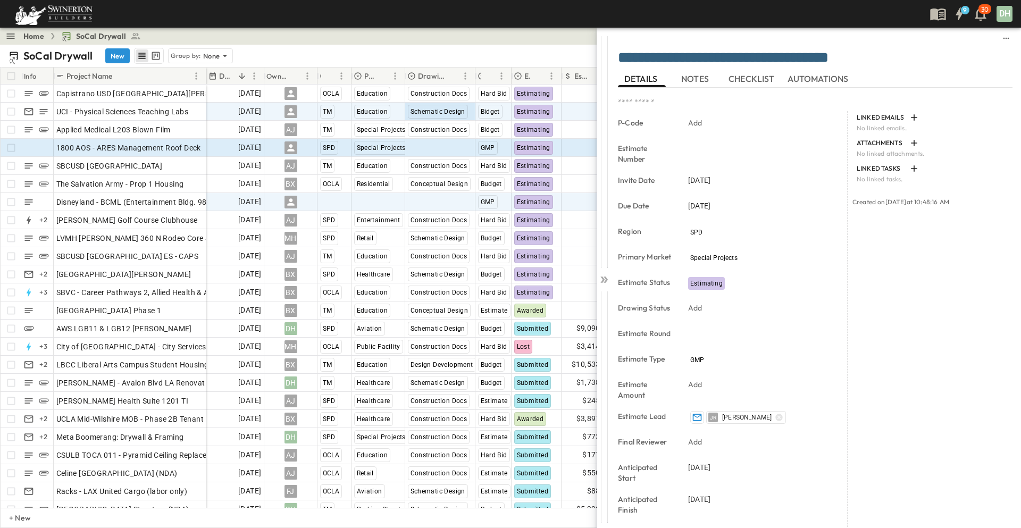
click at [704, 75] on span "NOTES" at bounding box center [696, 79] width 30 height 10
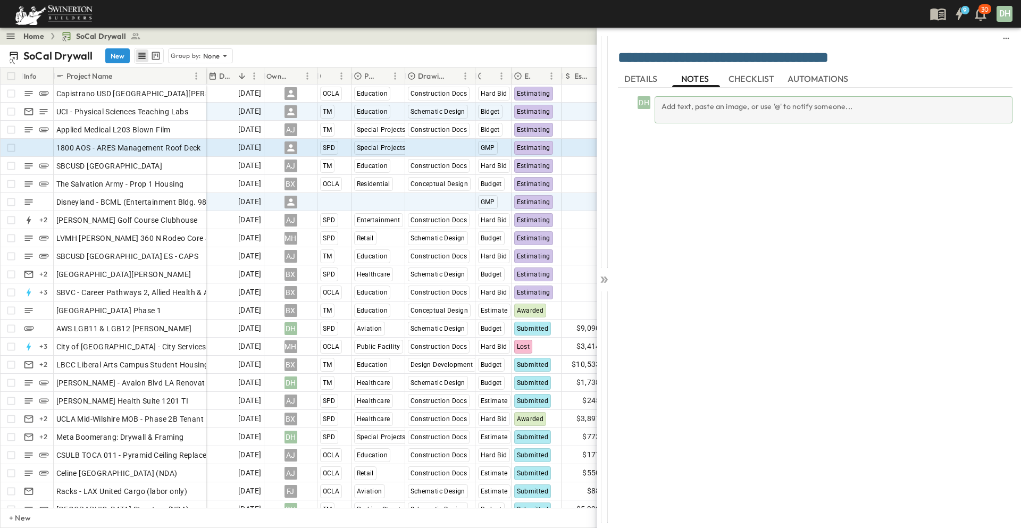
click at [671, 105] on div "Add text, paste an image, or use '@' to notify someone..." at bounding box center [834, 109] width 358 height 27
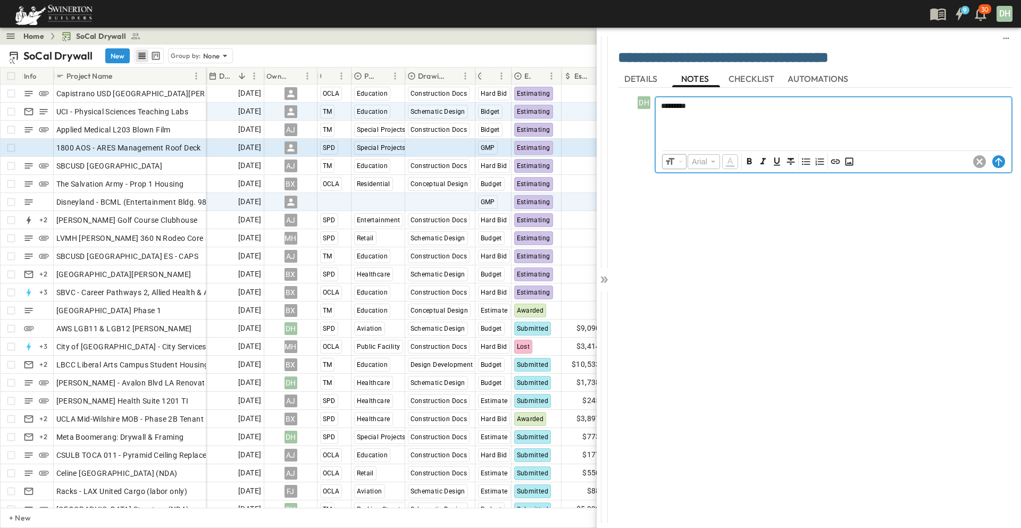
click at [668, 116] on p at bounding box center [833, 116] width 345 height 11
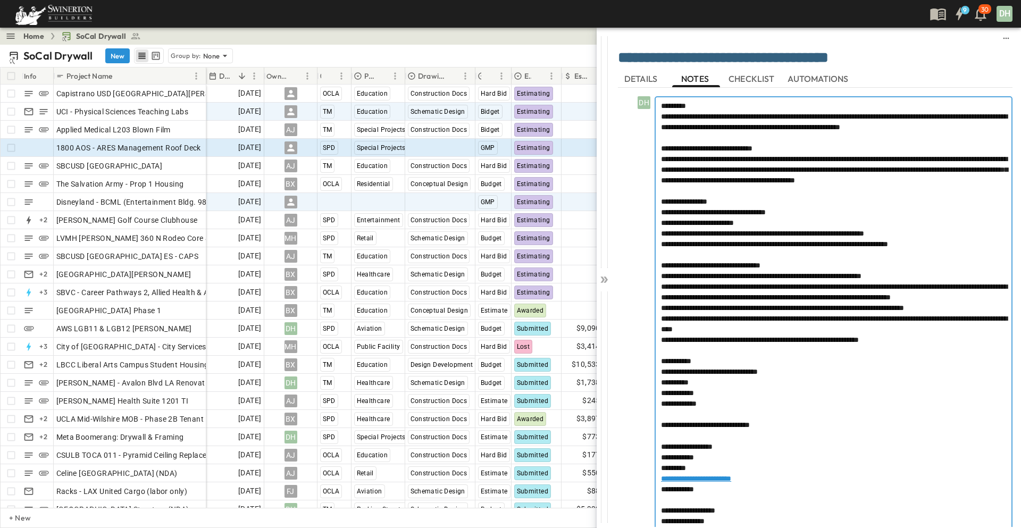
click at [659, 147] on div "**********" at bounding box center [834, 450] width 356 height 707
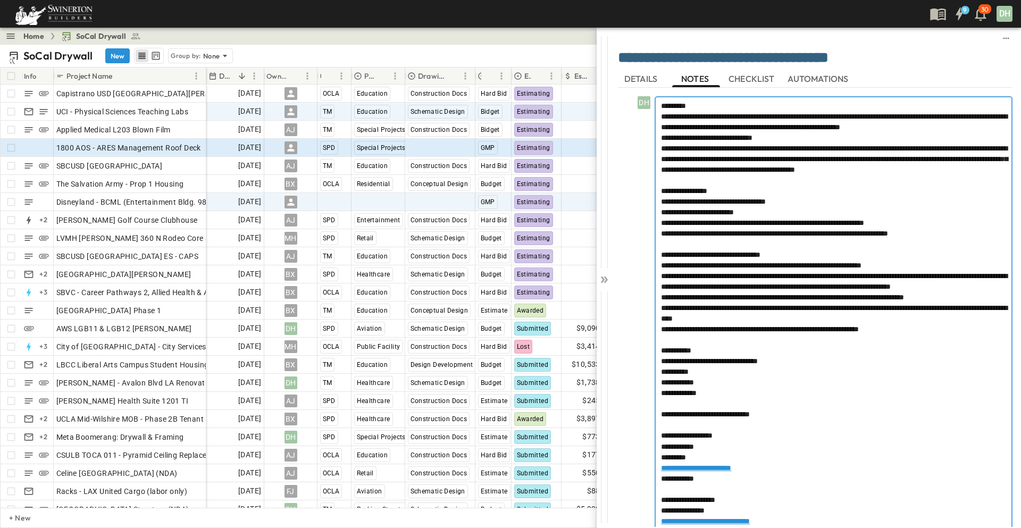
click at [661, 186] on div at bounding box center [833, 180] width 345 height 11
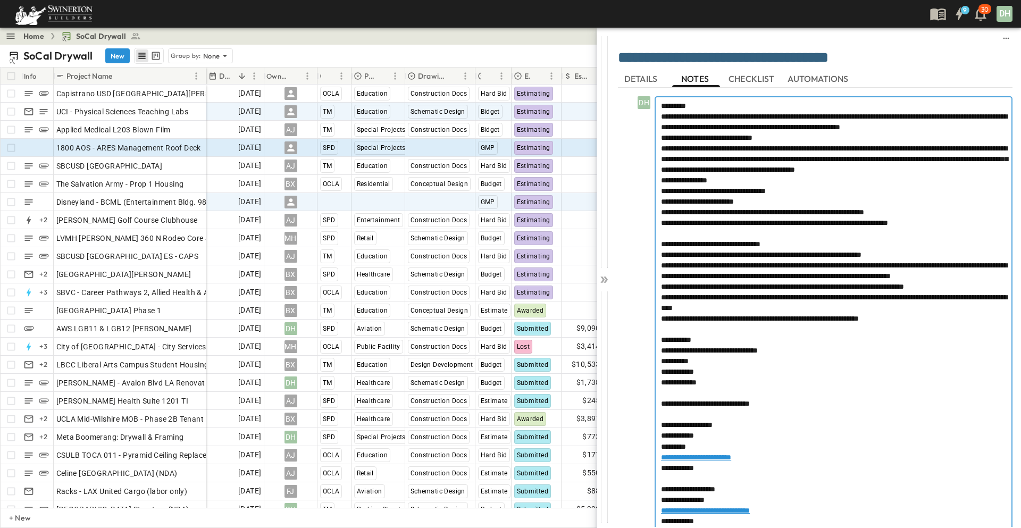
click at [657, 253] on div "**********" at bounding box center [834, 439] width 356 height 685
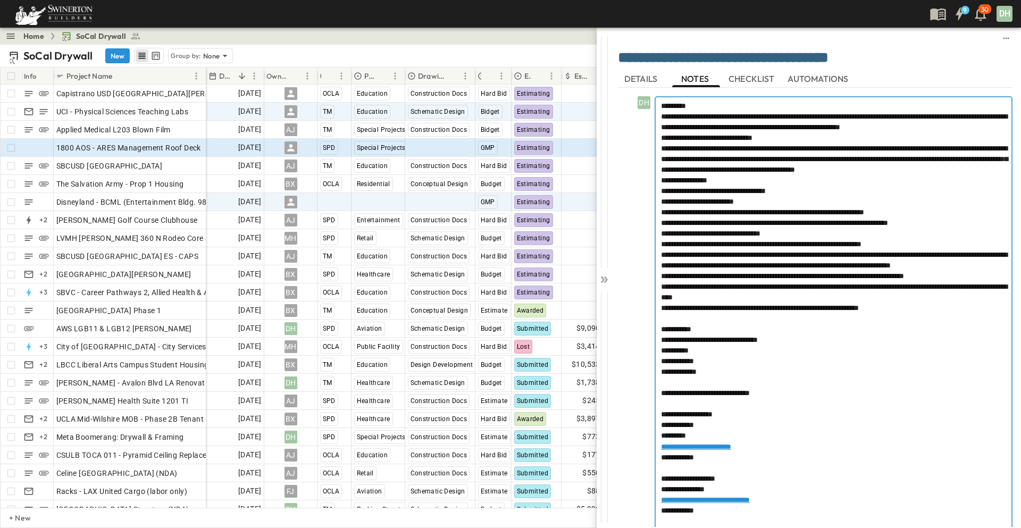
click at [661, 324] on div at bounding box center [833, 318] width 345 height 11
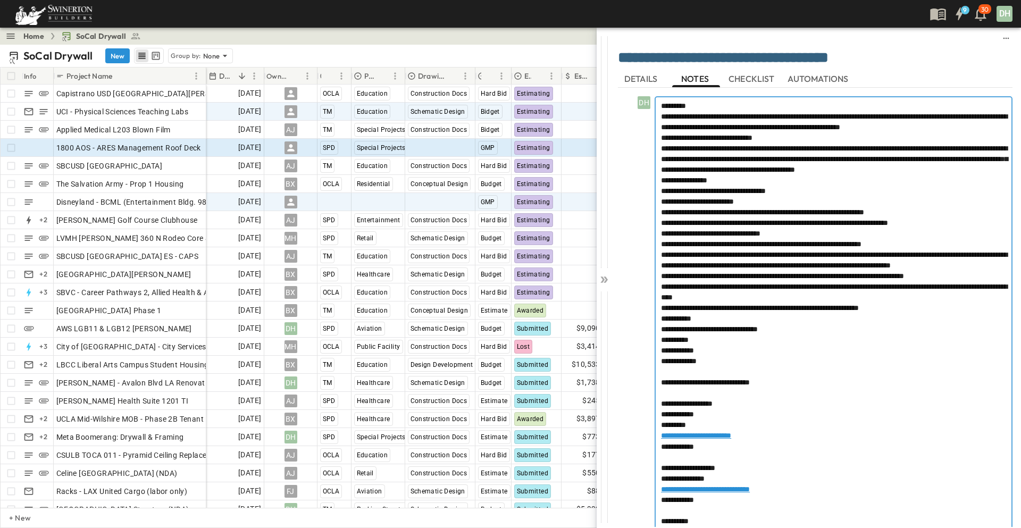
click at [661, 377] on div at bounding box center [833, 371] width 345 height 11
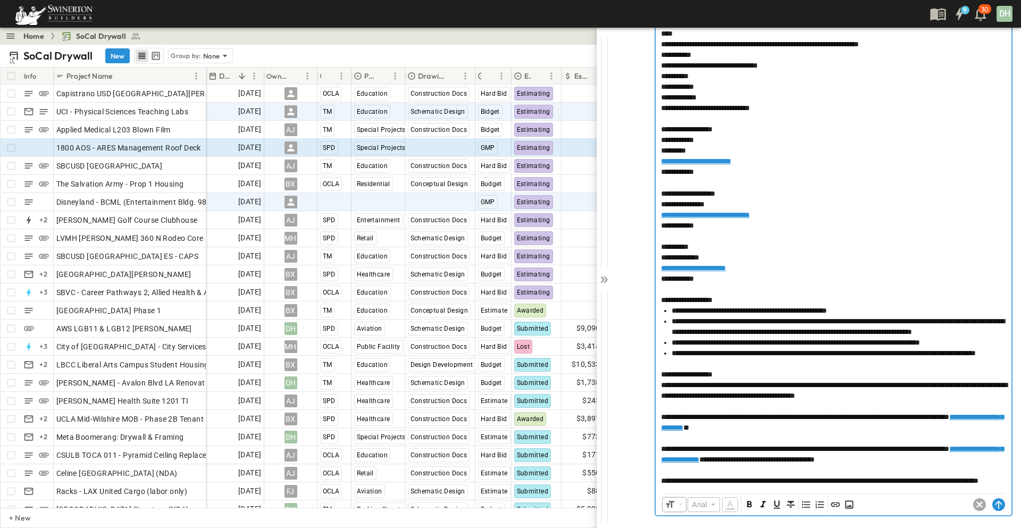
scroll to position [328, 0]
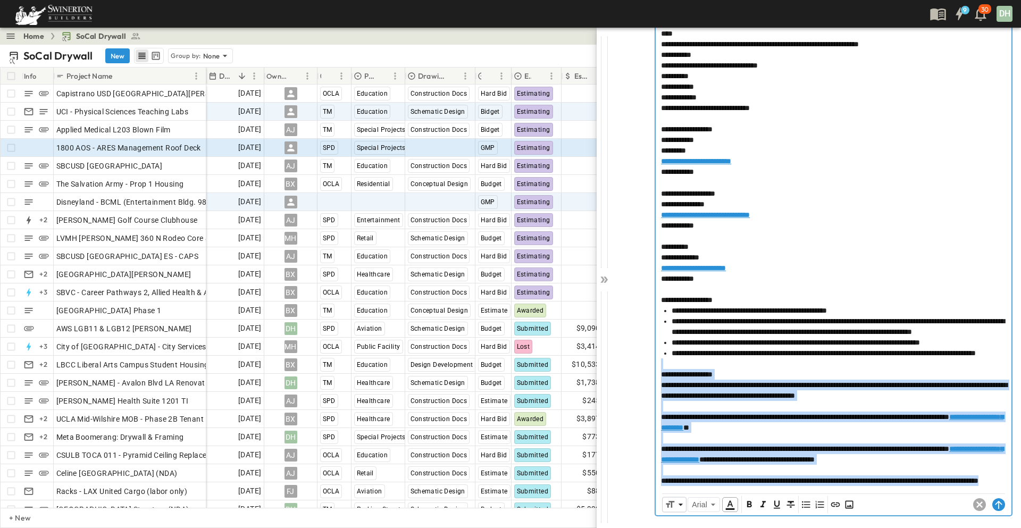
drag, startPoint x: 660, startPoint y: 350, endPoint x: 821, endPoint y: 494, distance: 215.1
click at [821, 494] on div "**********" at bounding box center [834, 175] width 356 height 682
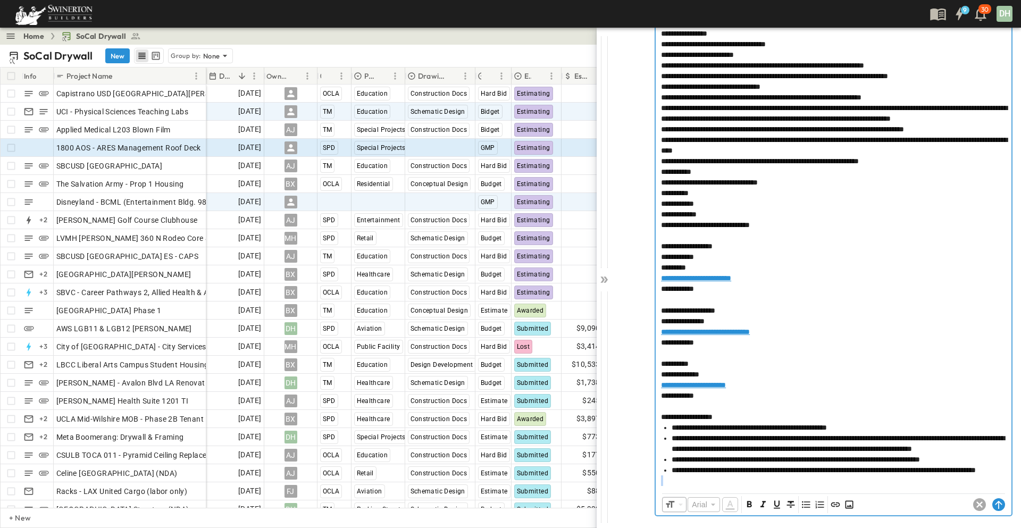
scroll to position [200, 0]
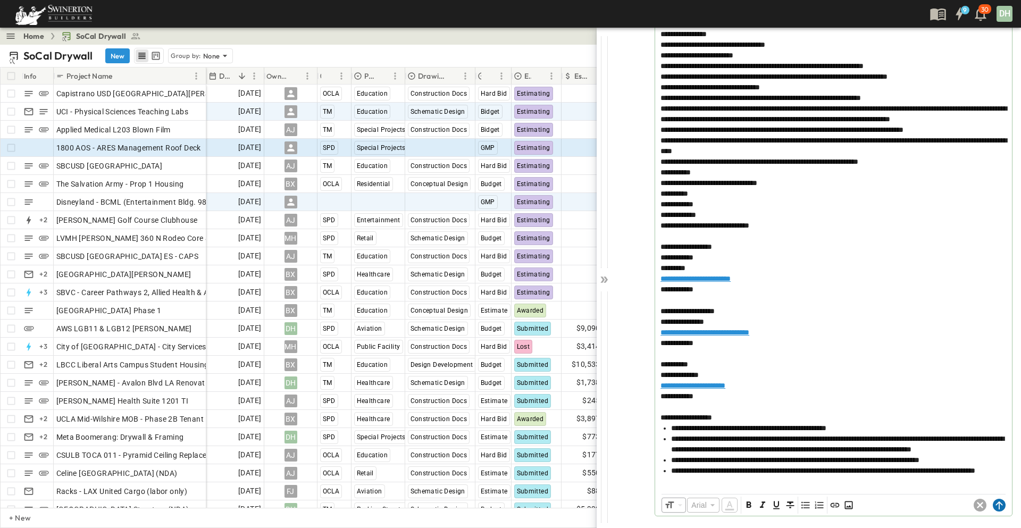
click at [993, 502] on icon at bounding box center [999, 505] width 13 height 13
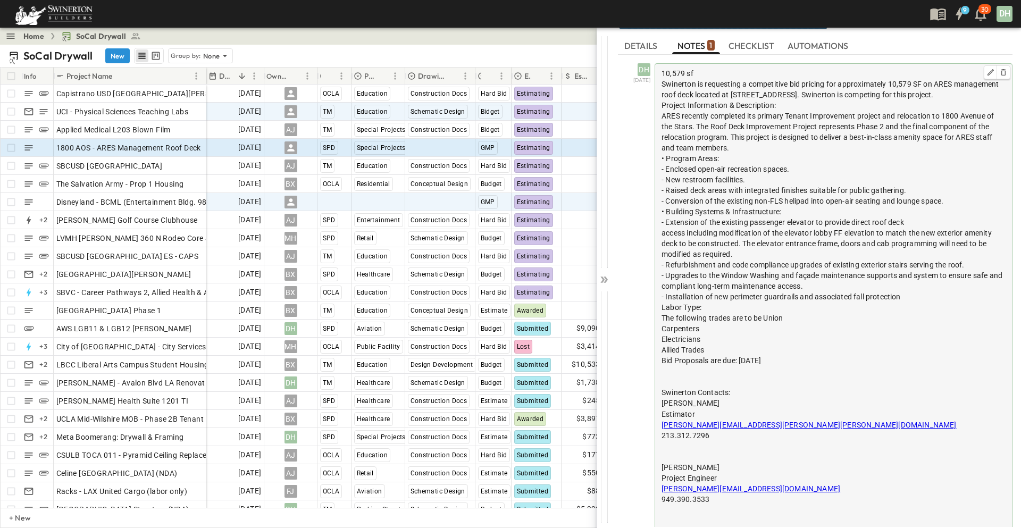
scroll to position [0, 0]
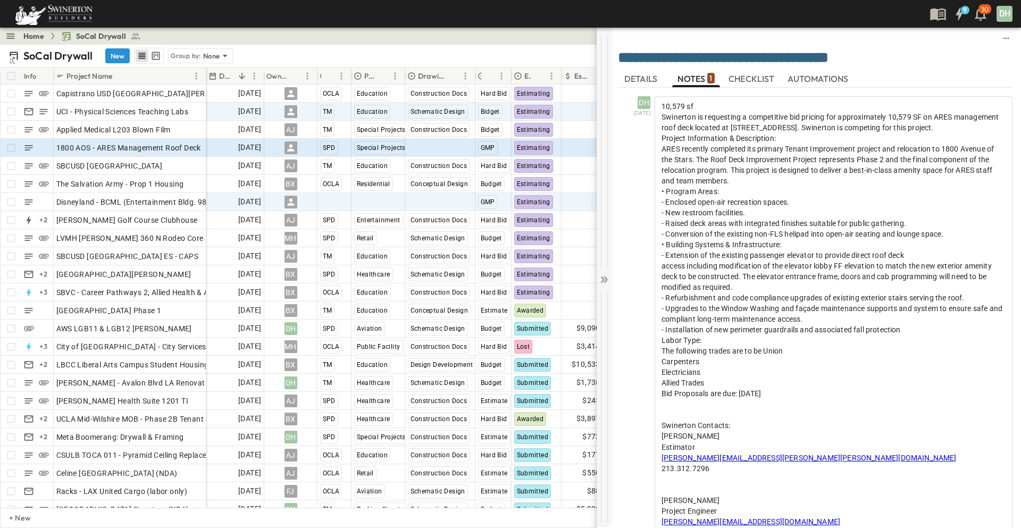
click at [605, 279] on icon at bounding box center [604, 279] width 11 height 11
